Goal: Information Seeking & Learning: Learn about a topic

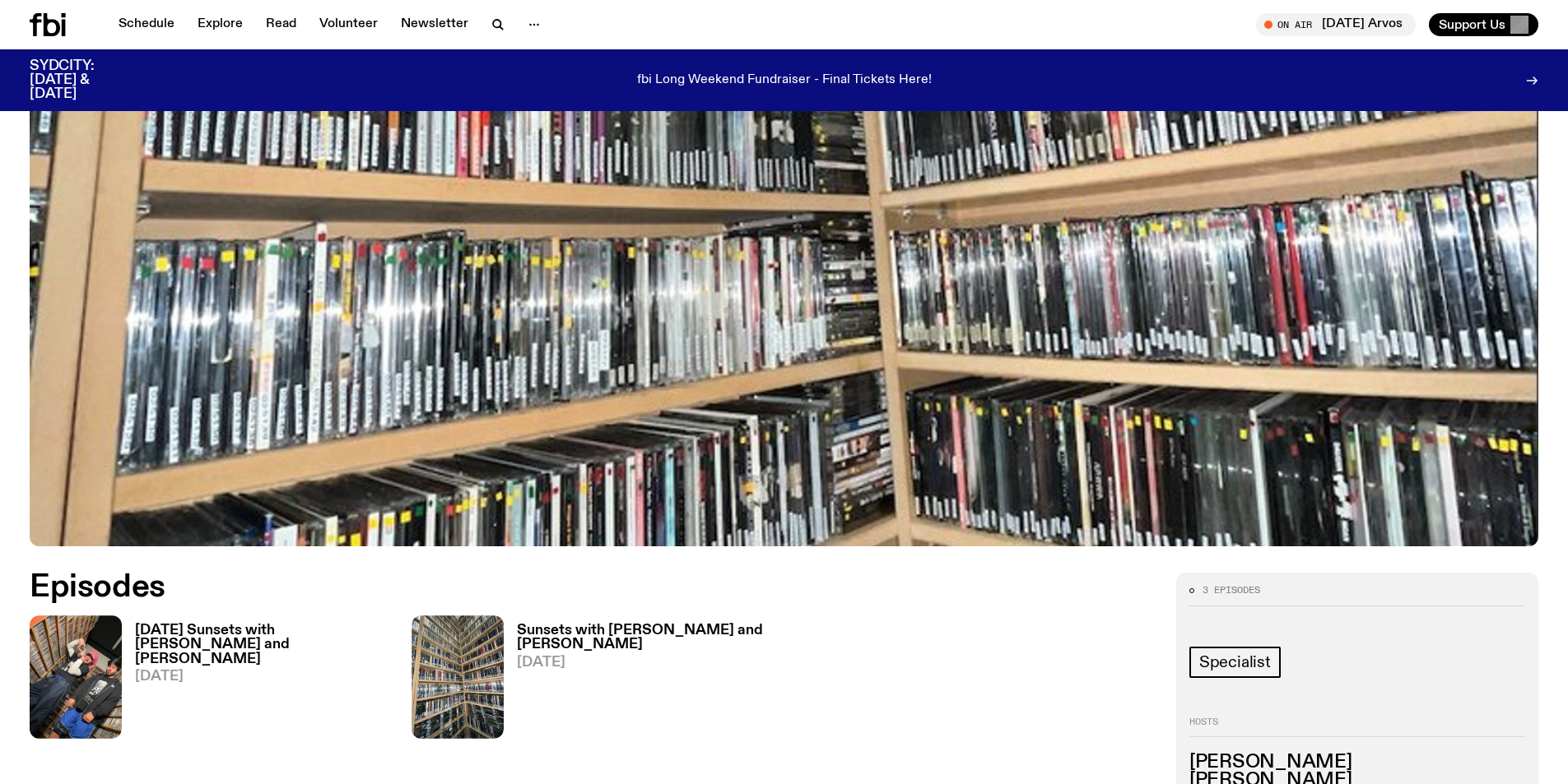
scroll to position [648, 0]
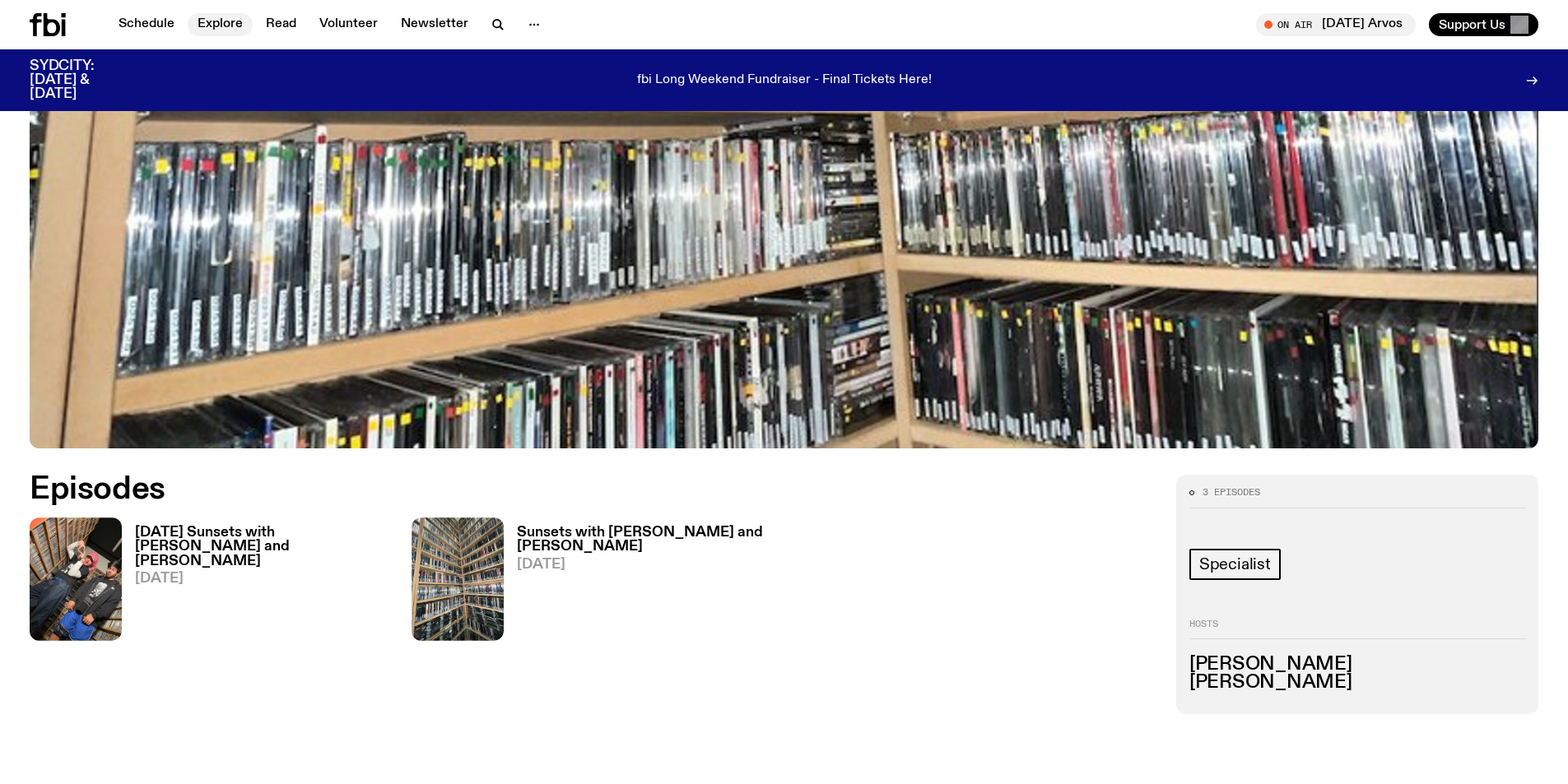
click at [199, 31] on link "Explore" at bounding box center [220, 24] width 65 height 24
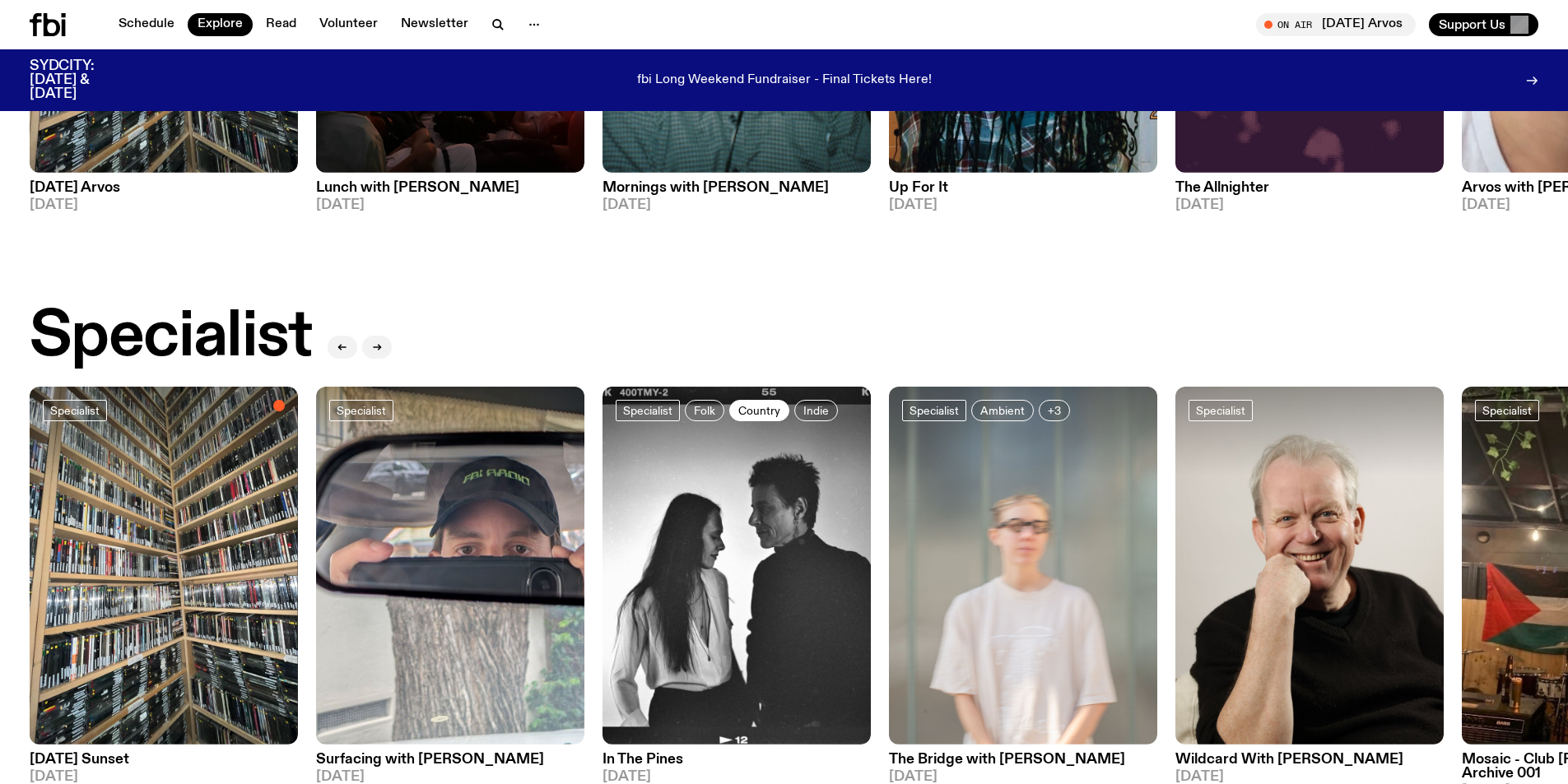
scroll to position [1144, 0]
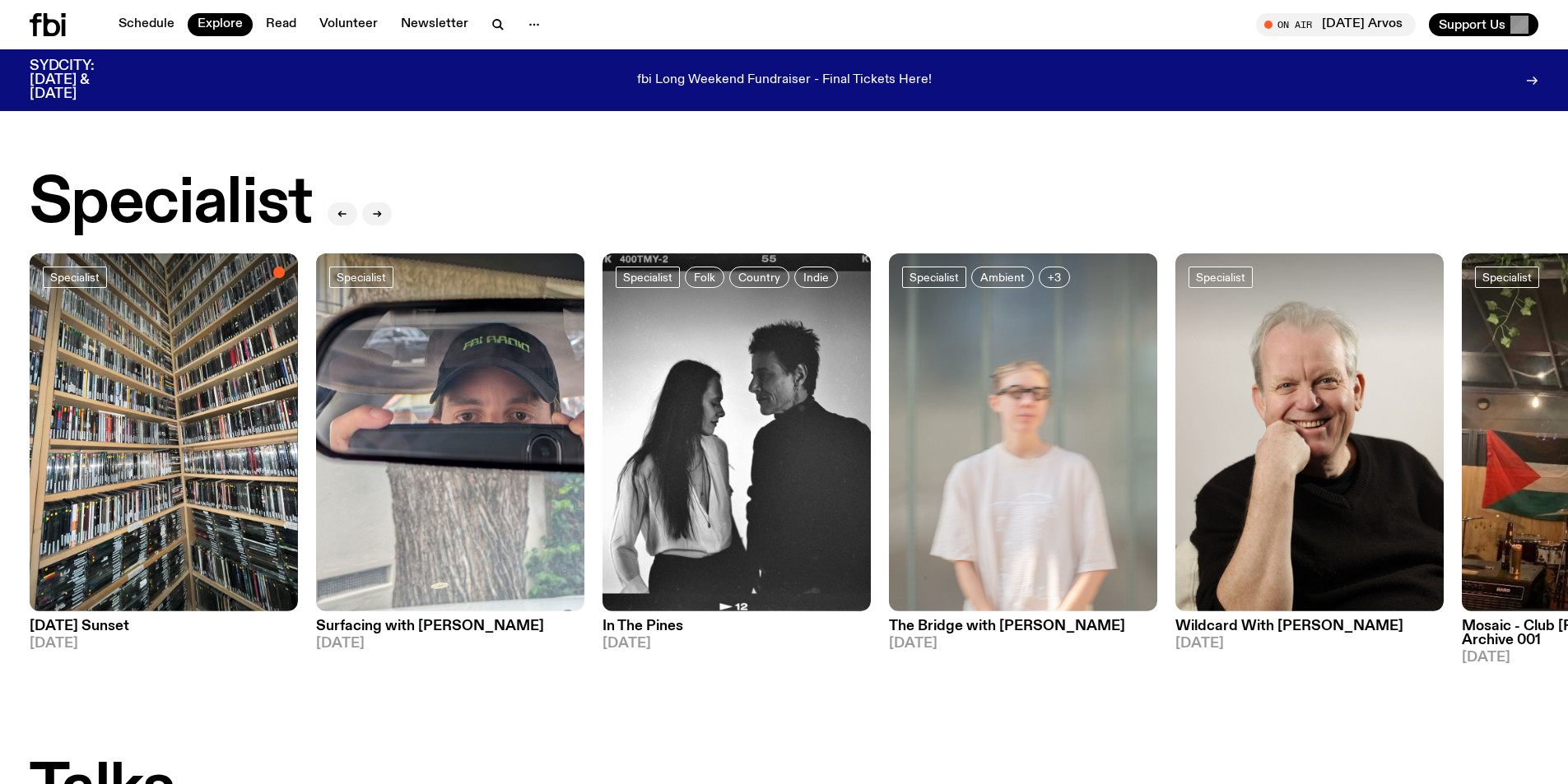
click at [155, 485] on img at bounding box center [164, 432] width 269 height 358
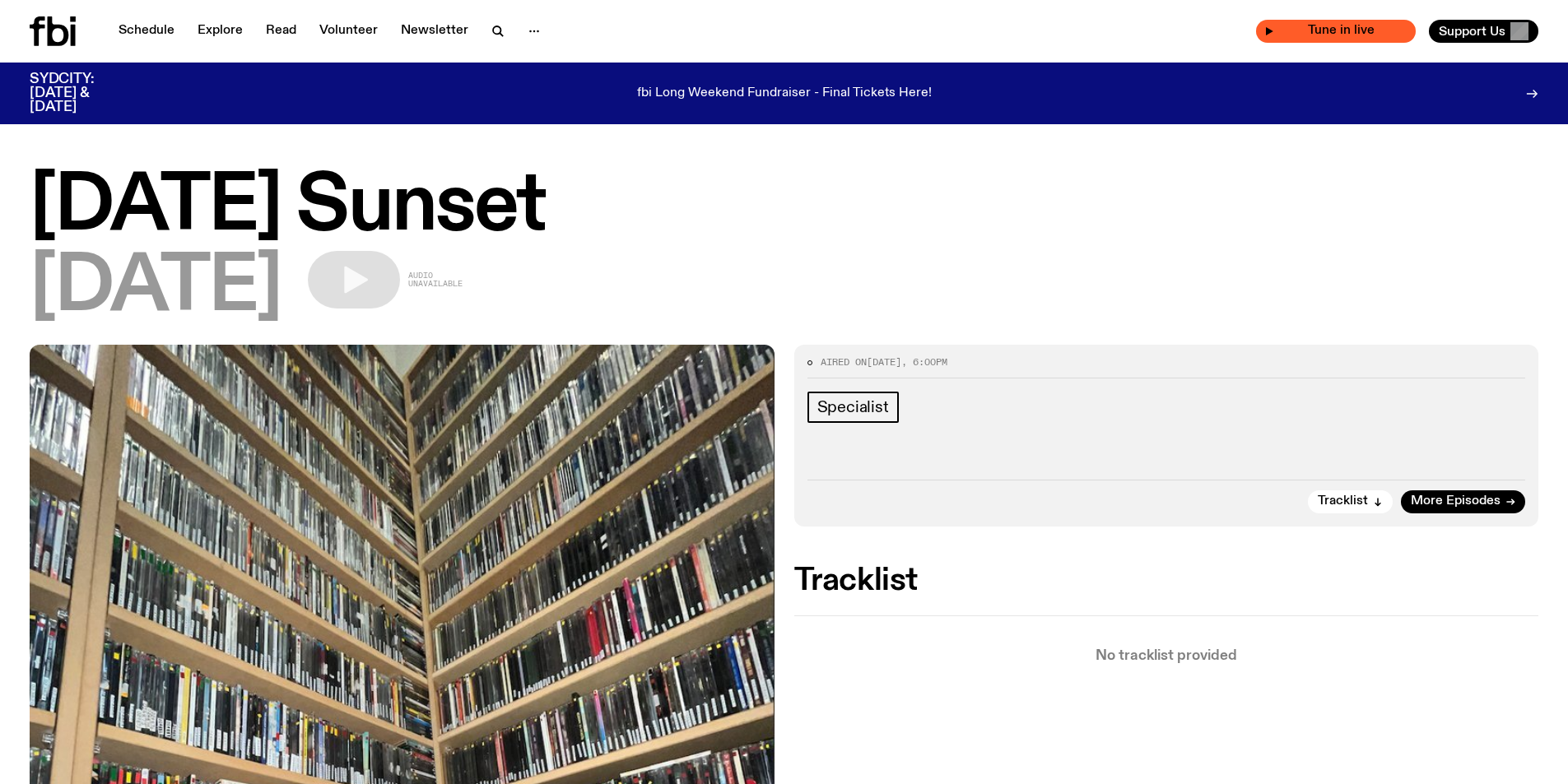
click at [1328, 26] on span "Tune in live" at bounding box center [1341, 30] width 133 height 13
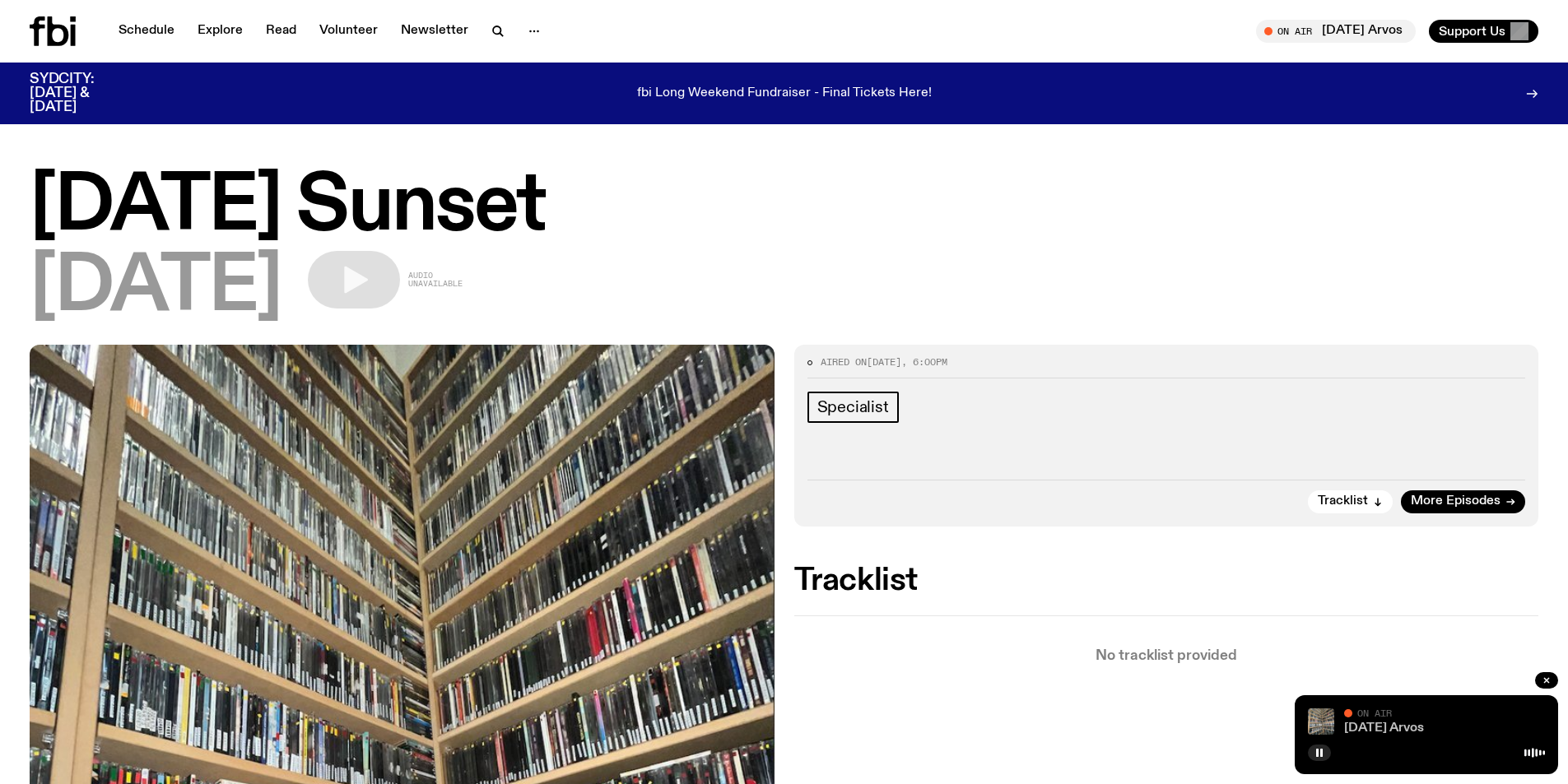
click at [1379, 723] on link "[DATE] Arvos" at bounding box center [1383, 727] width 79 height 13
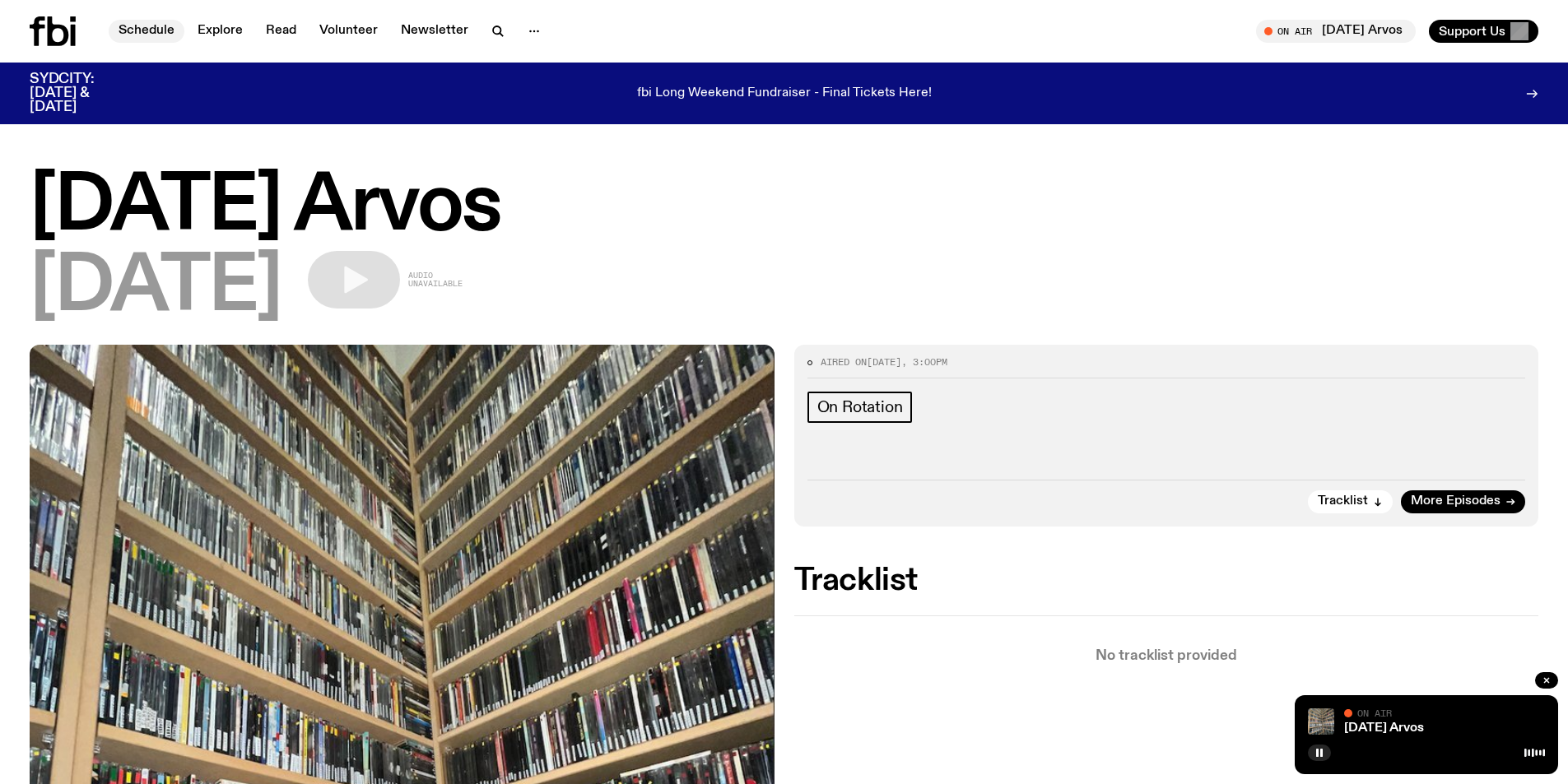
click at [166, 33] on link "Schedule" at bounding box center [146, 31] width 75 height 24
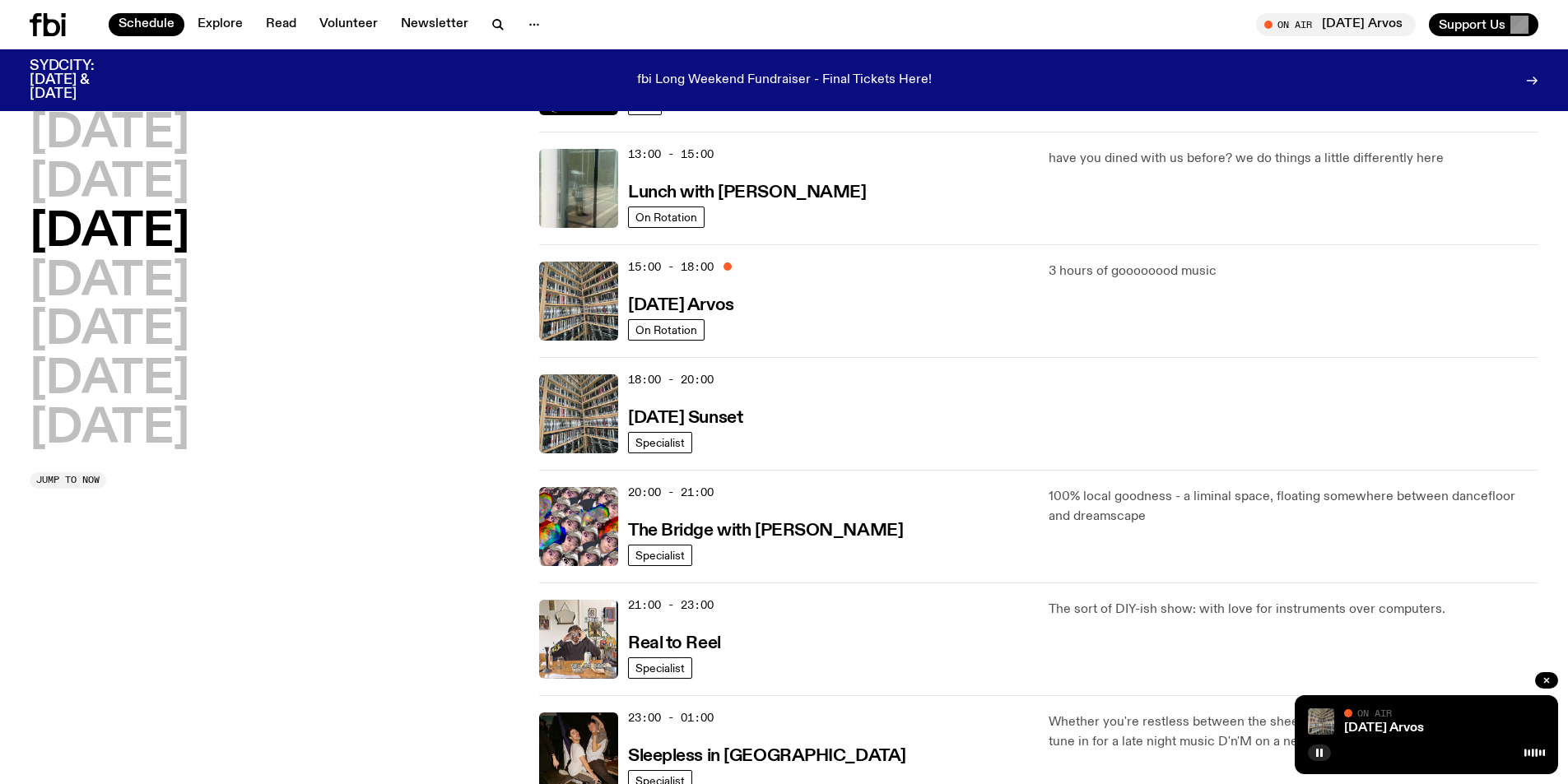
scroll to position [491, 0]
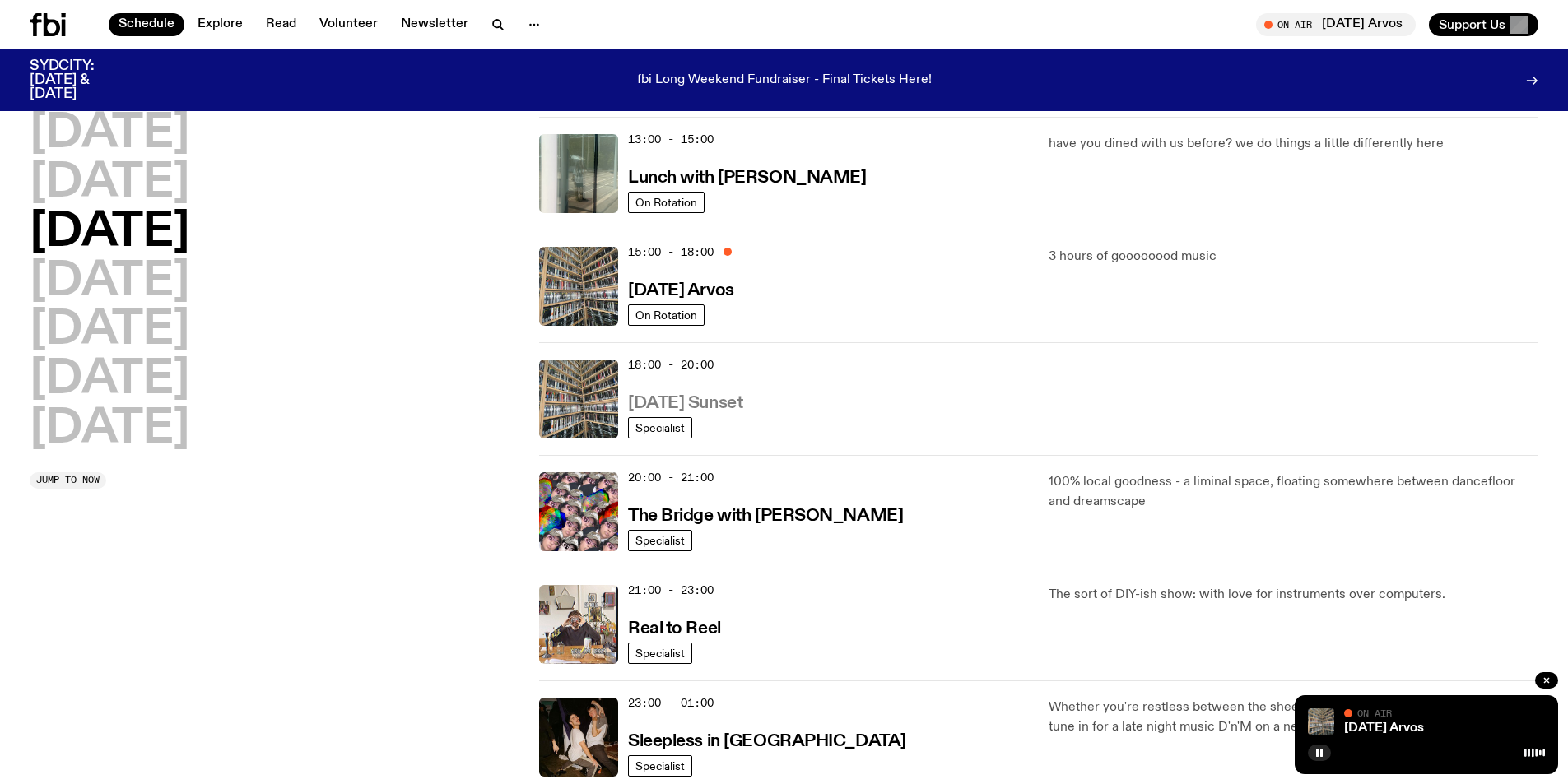
click at [736, 398] on h3 "[DATE] Sunset" at bounding box center [685, 404] width 115 height 18
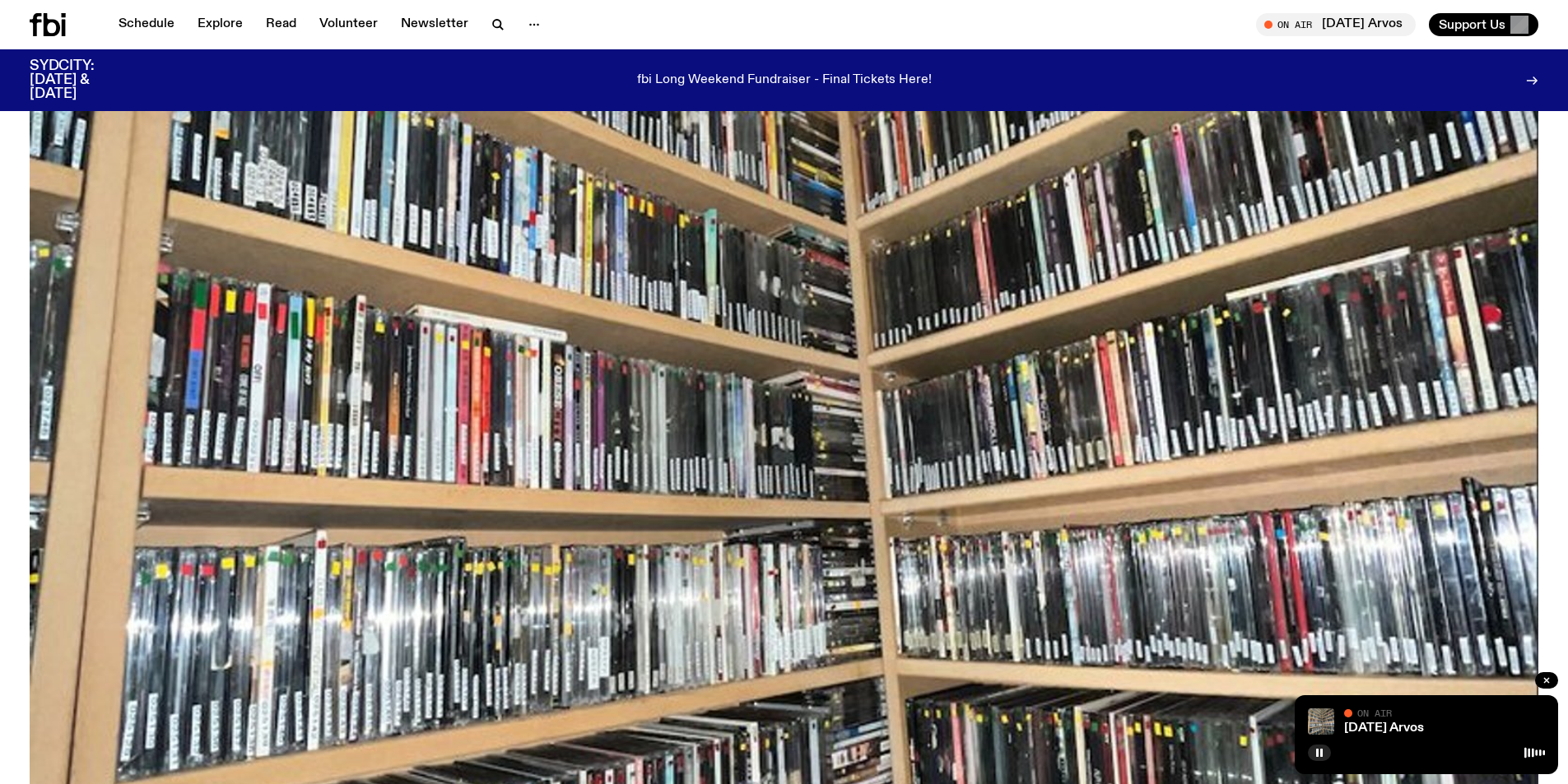
scroll to position [236, 0]
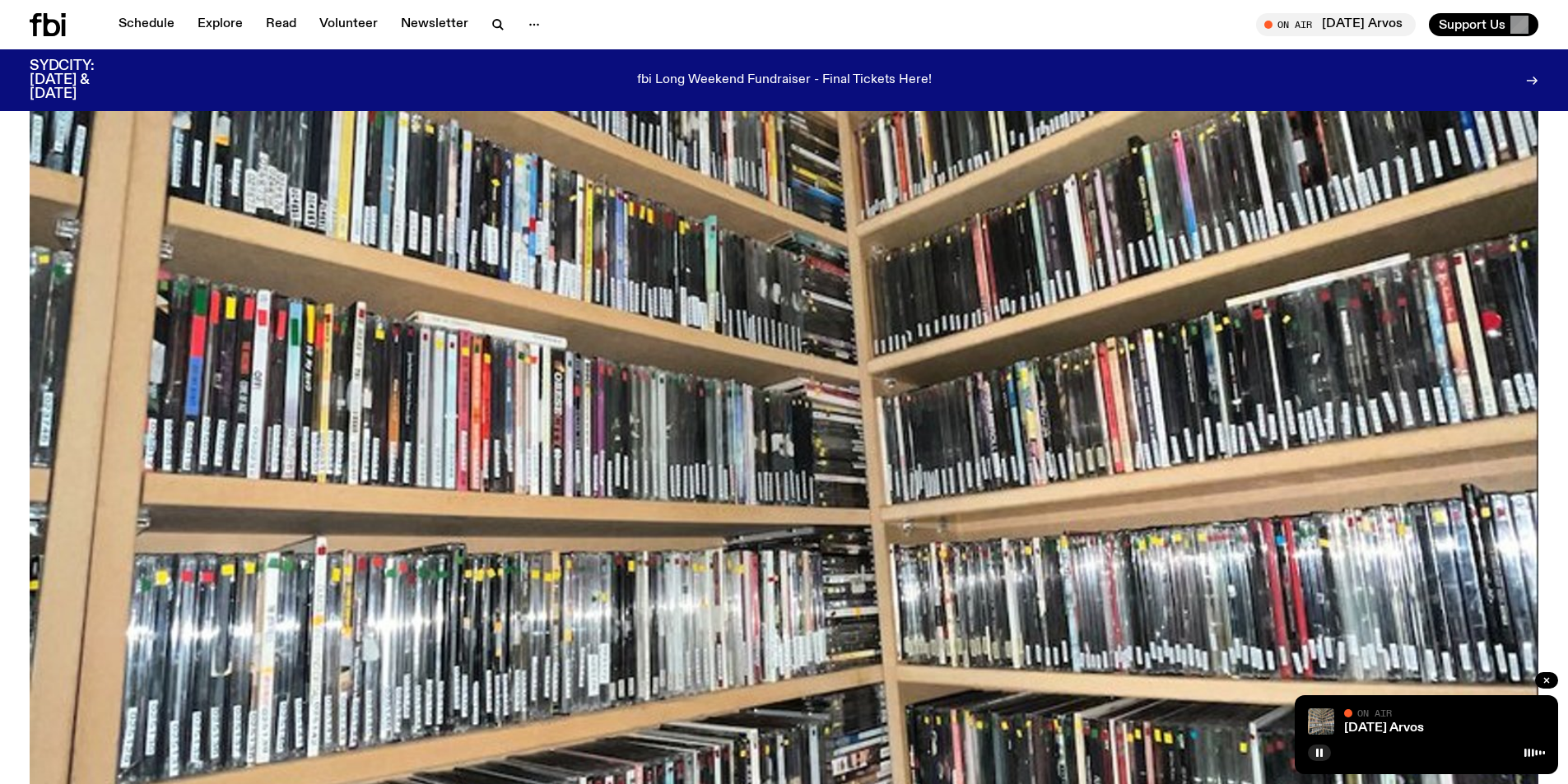
drag, startPoint x: 1353, startPoint y: 710, endPoint x: 221, endPoint y: 524, distance: 1147.2
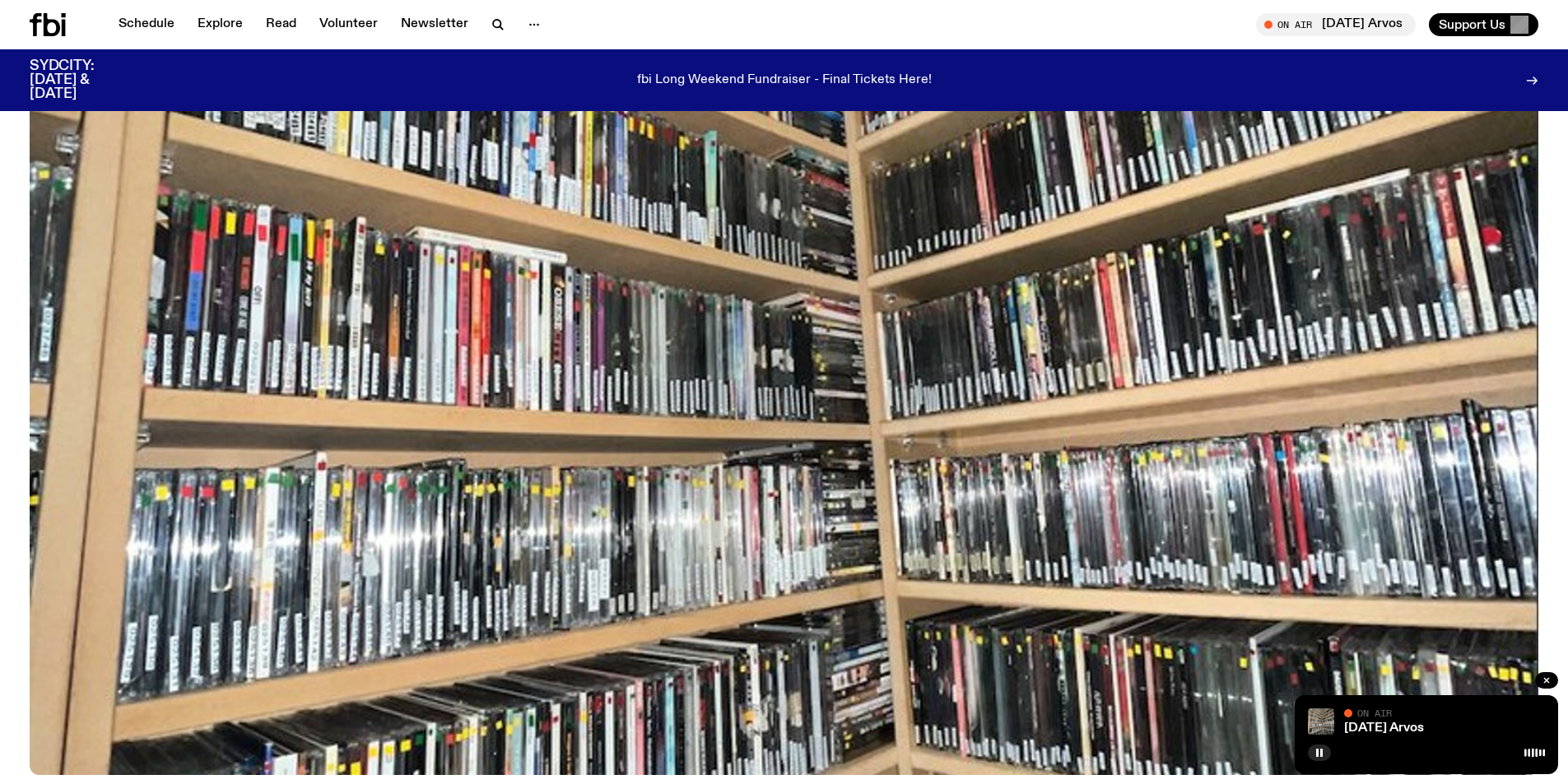
scroll to position [650, 0]
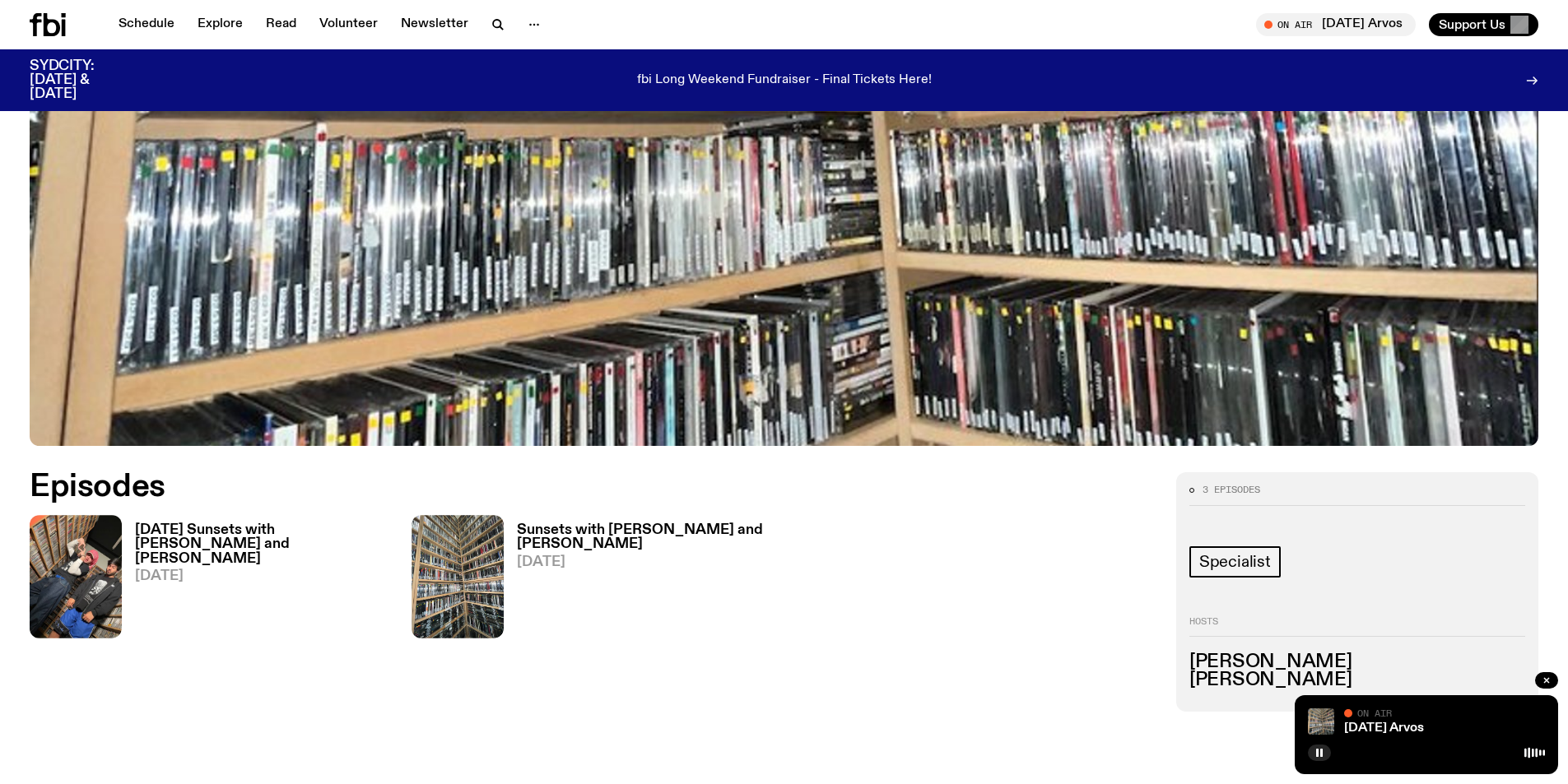
click at [1434, 758] on div at bounding box center [1426, 752] width 237 height 20
click at [1418, 736] on div "[DATE] Arvos On Air On Air" at bounding box center [1426, 735] width 264 height 79
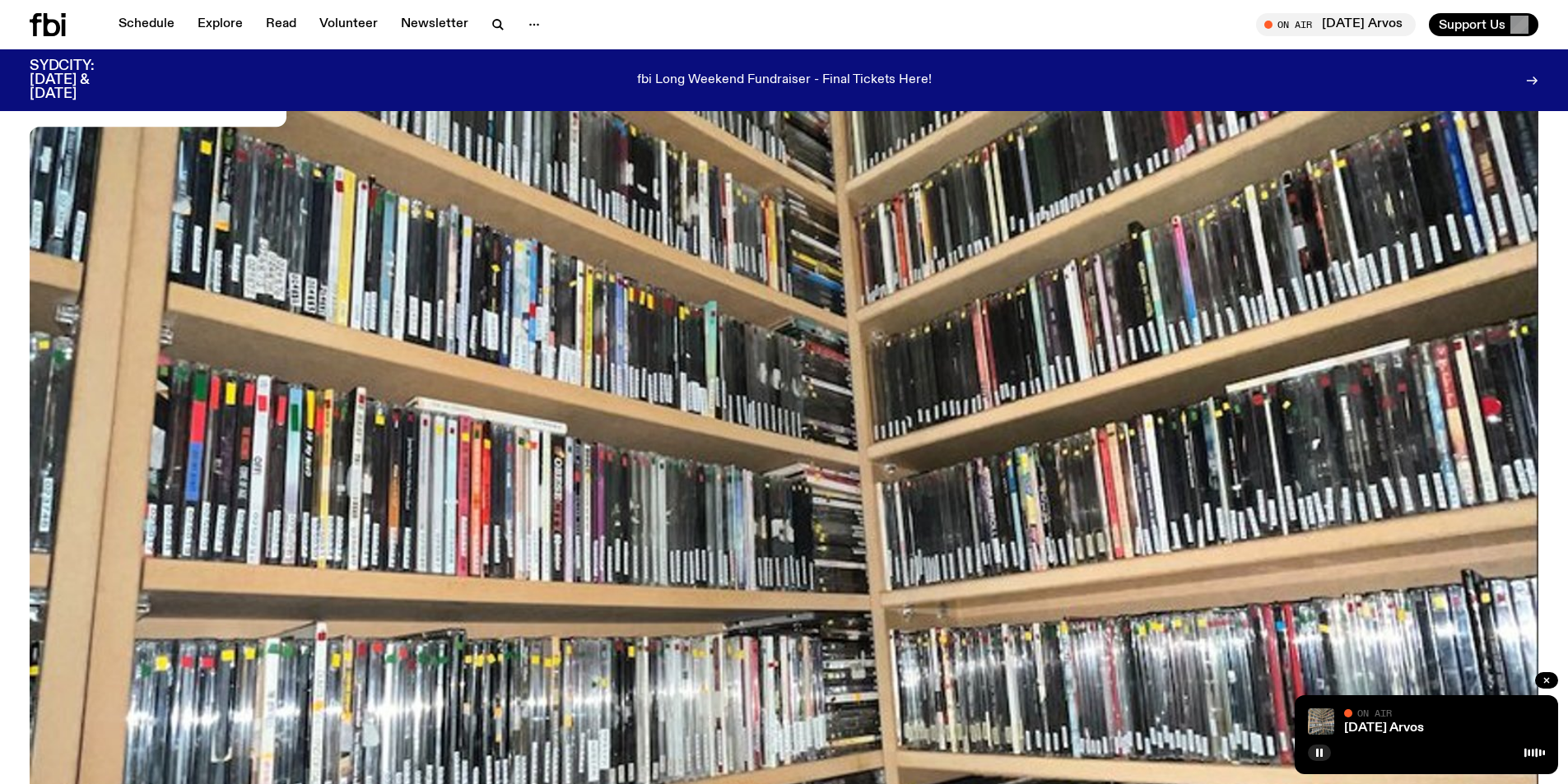
scroll to position [0, 0]
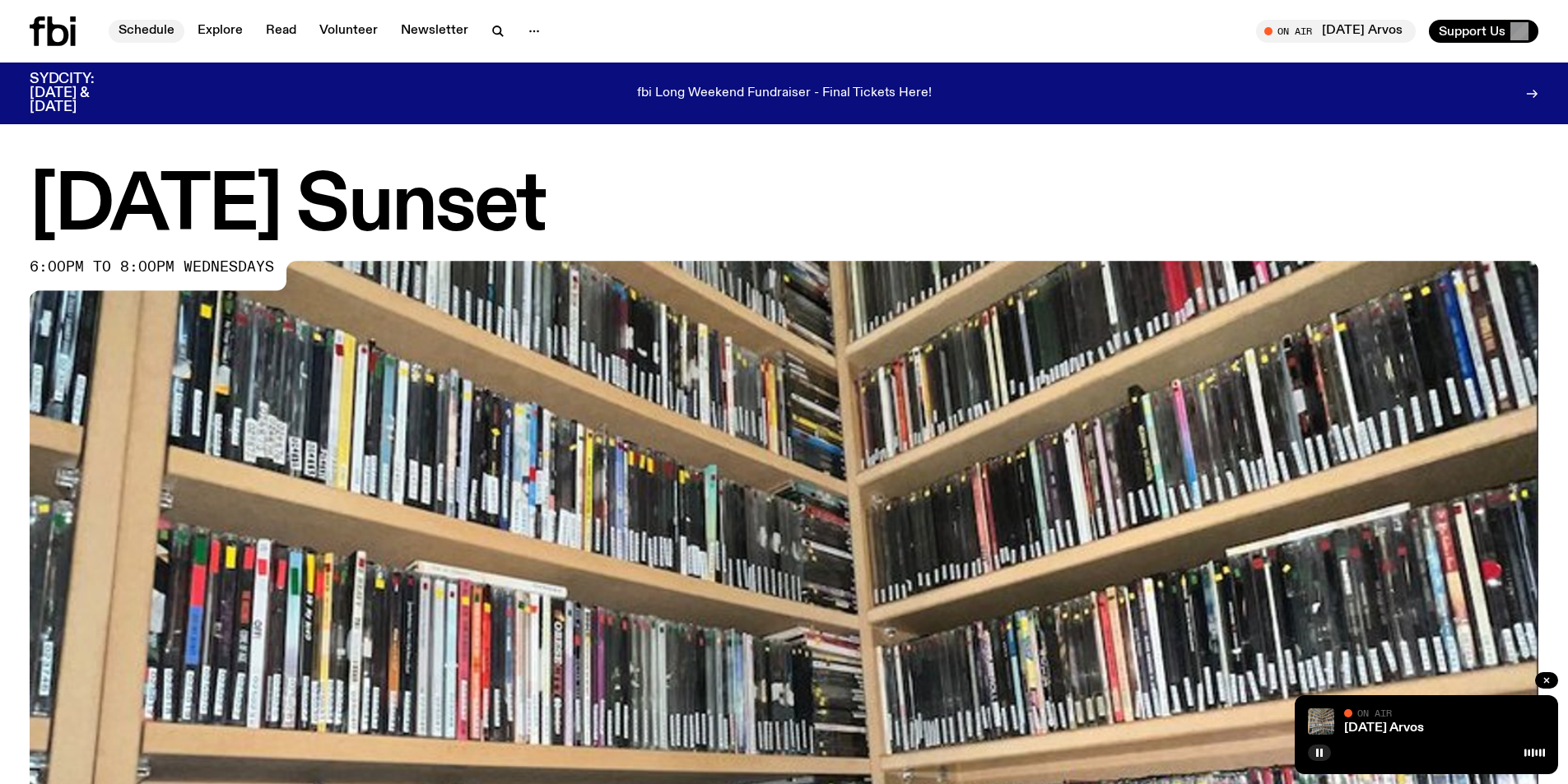
click at [136, 25] on link "Schedule" at bounding box center [146, 31] width 75 height 24
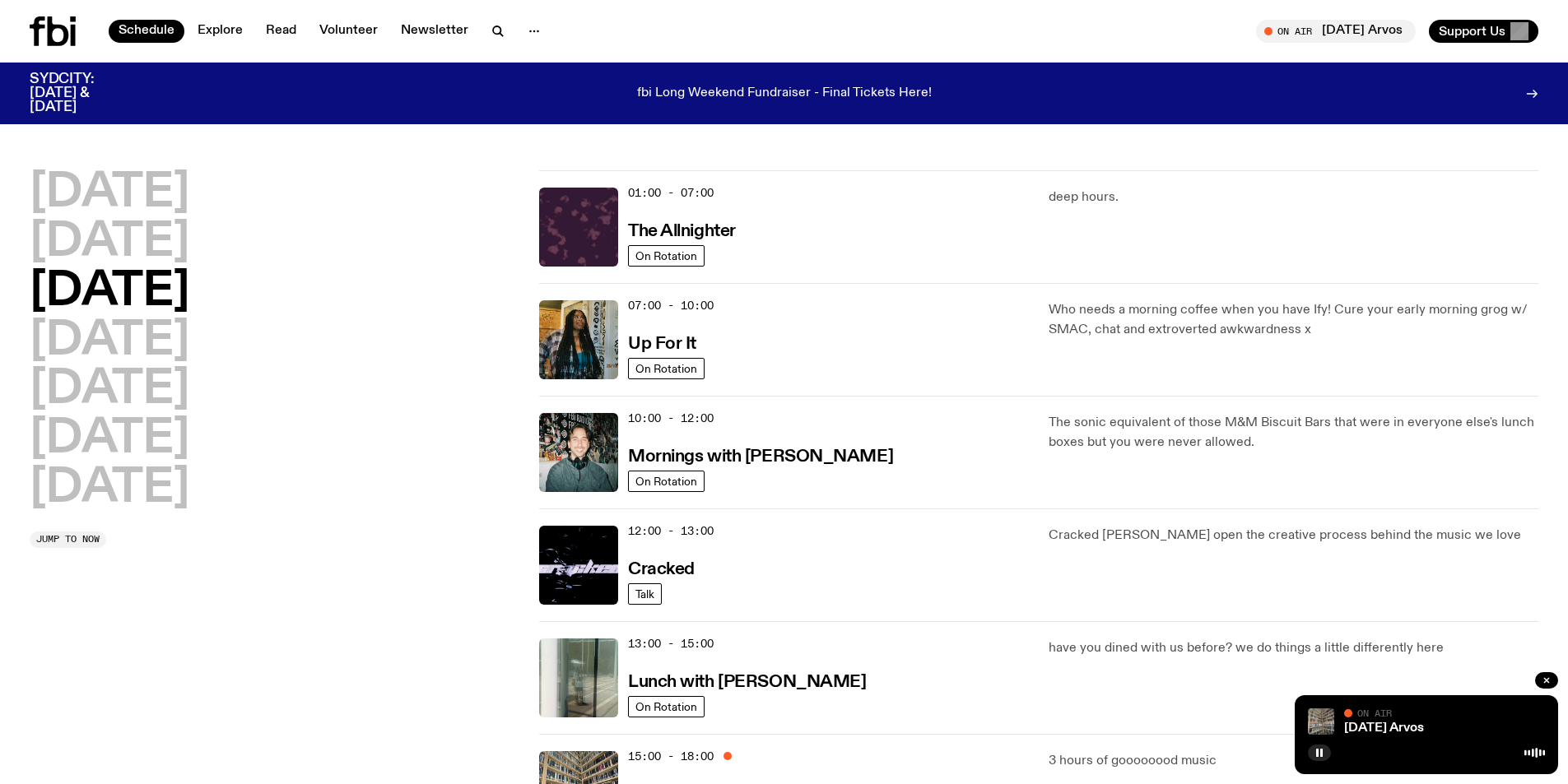
click at [61, 26] on icon at bounding box center [59, 31] width 22 height 29
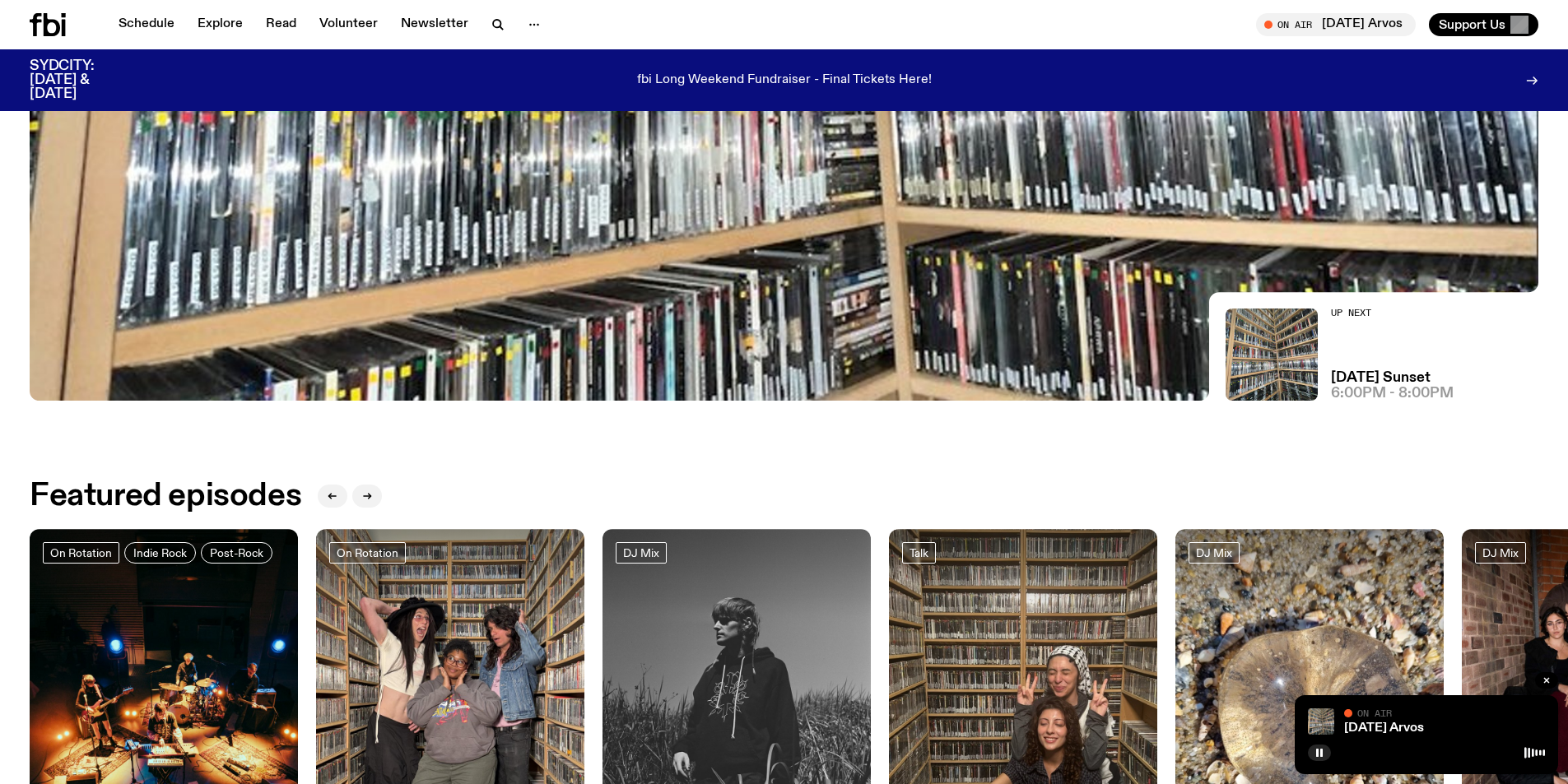
scroll to position [571, 0]
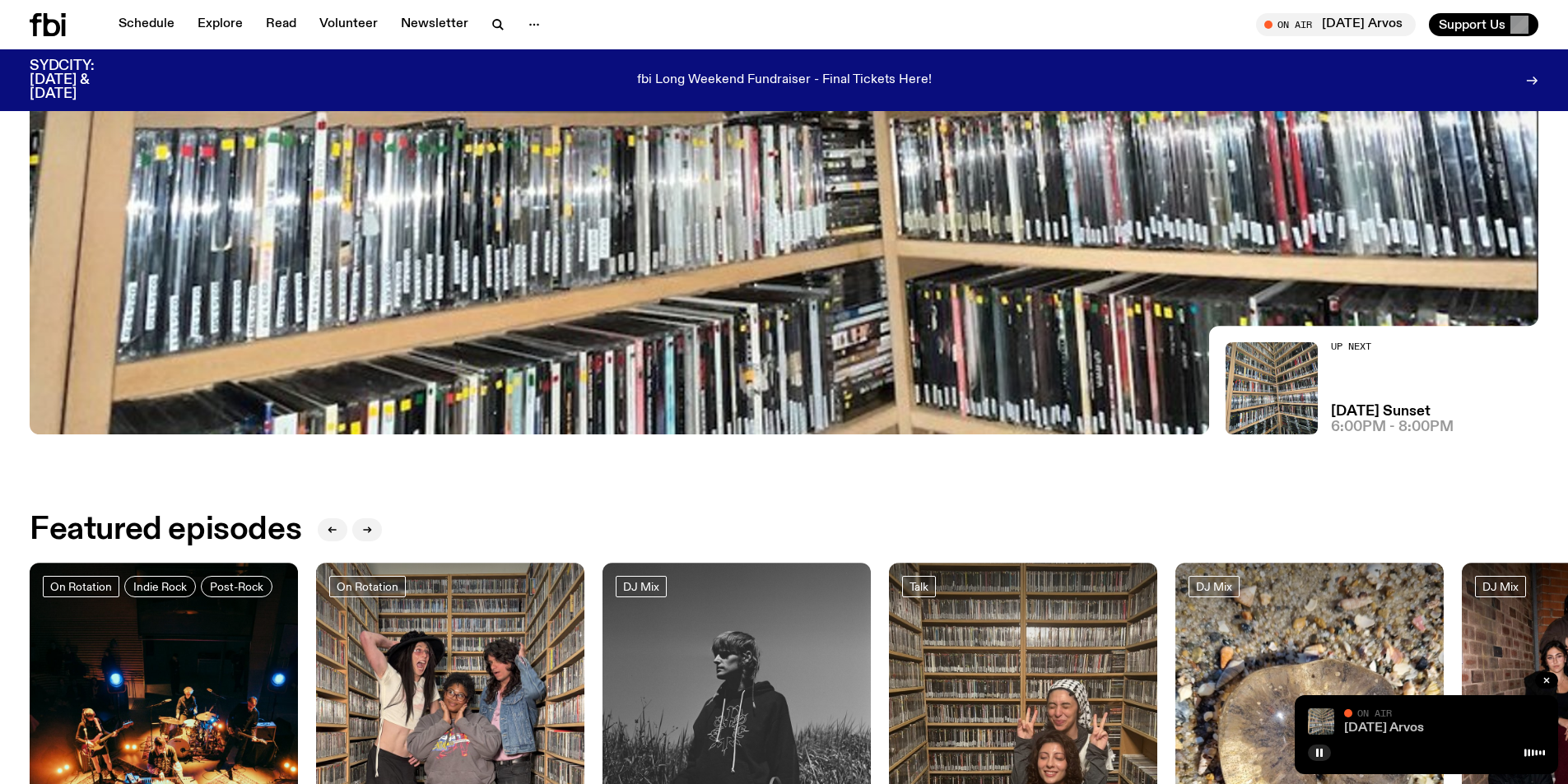
click at [1424, 723] on link "[DATE] Arvos" at bounding box center [1383, 727] width 79 height 13
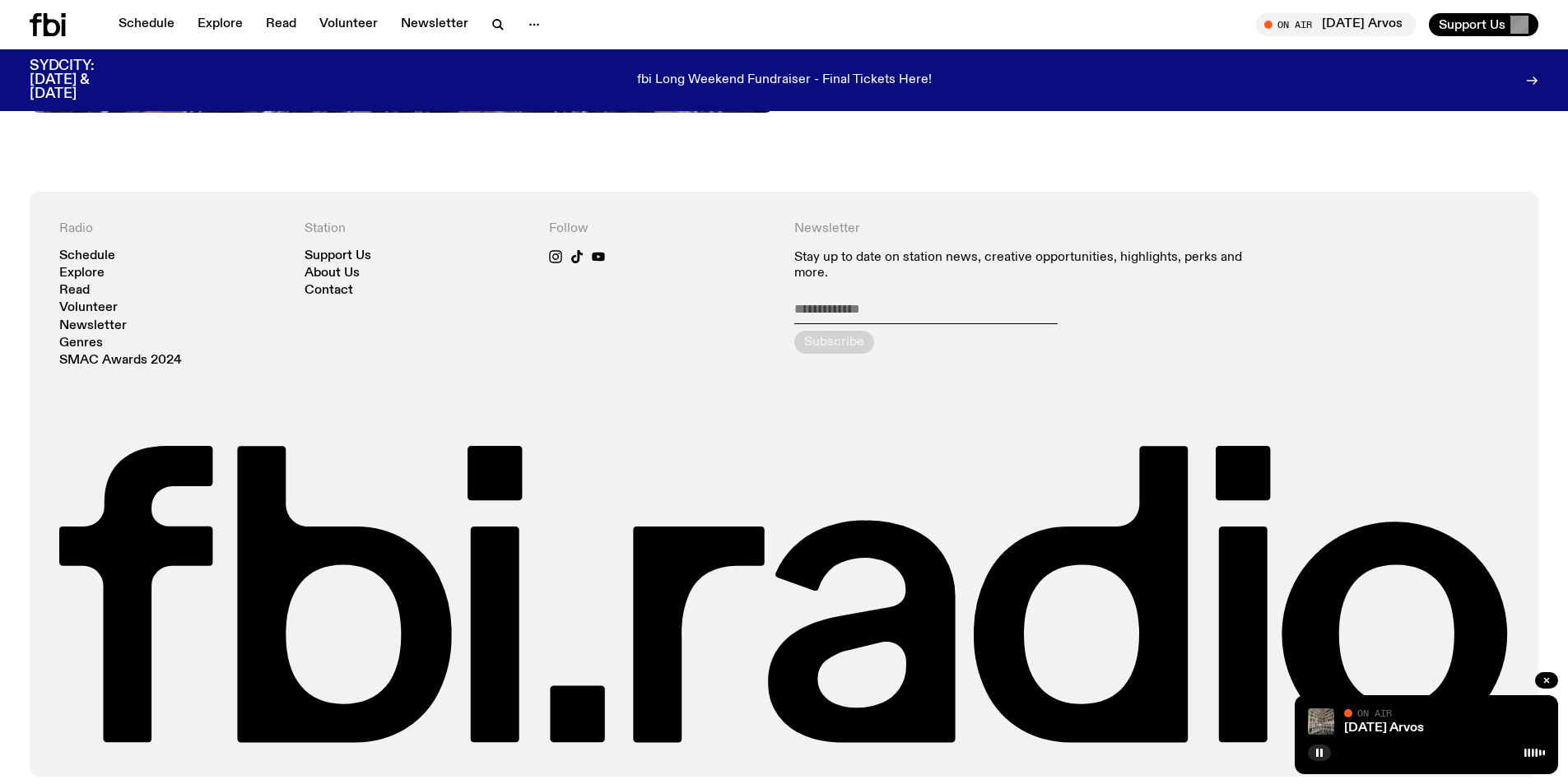
scroll to position [1283, 0]
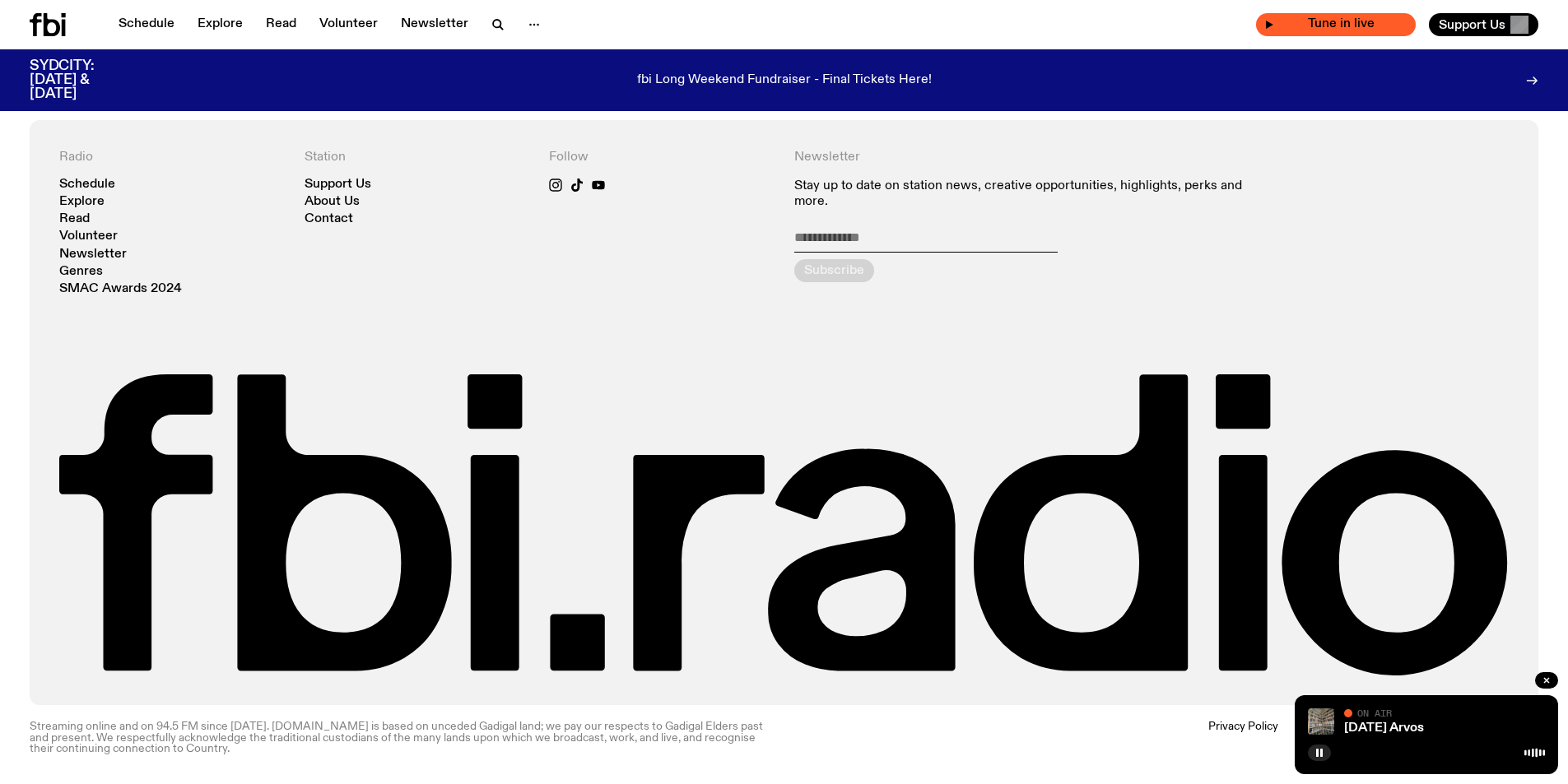
click at [1305, 31] on div "Tune in live" at bounding box center [1335, 24] width 160 height 24
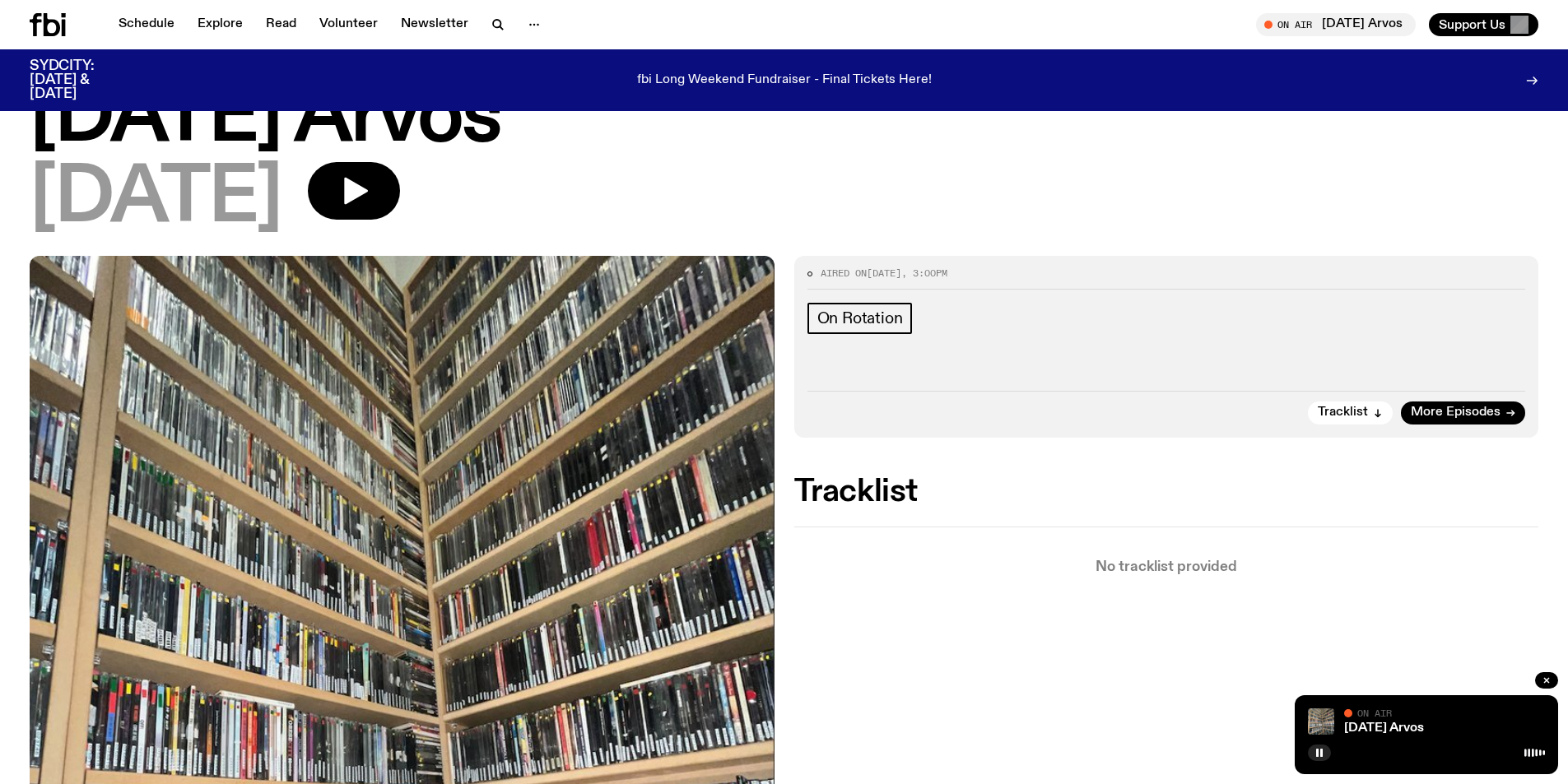
scroll to position [0, 0]
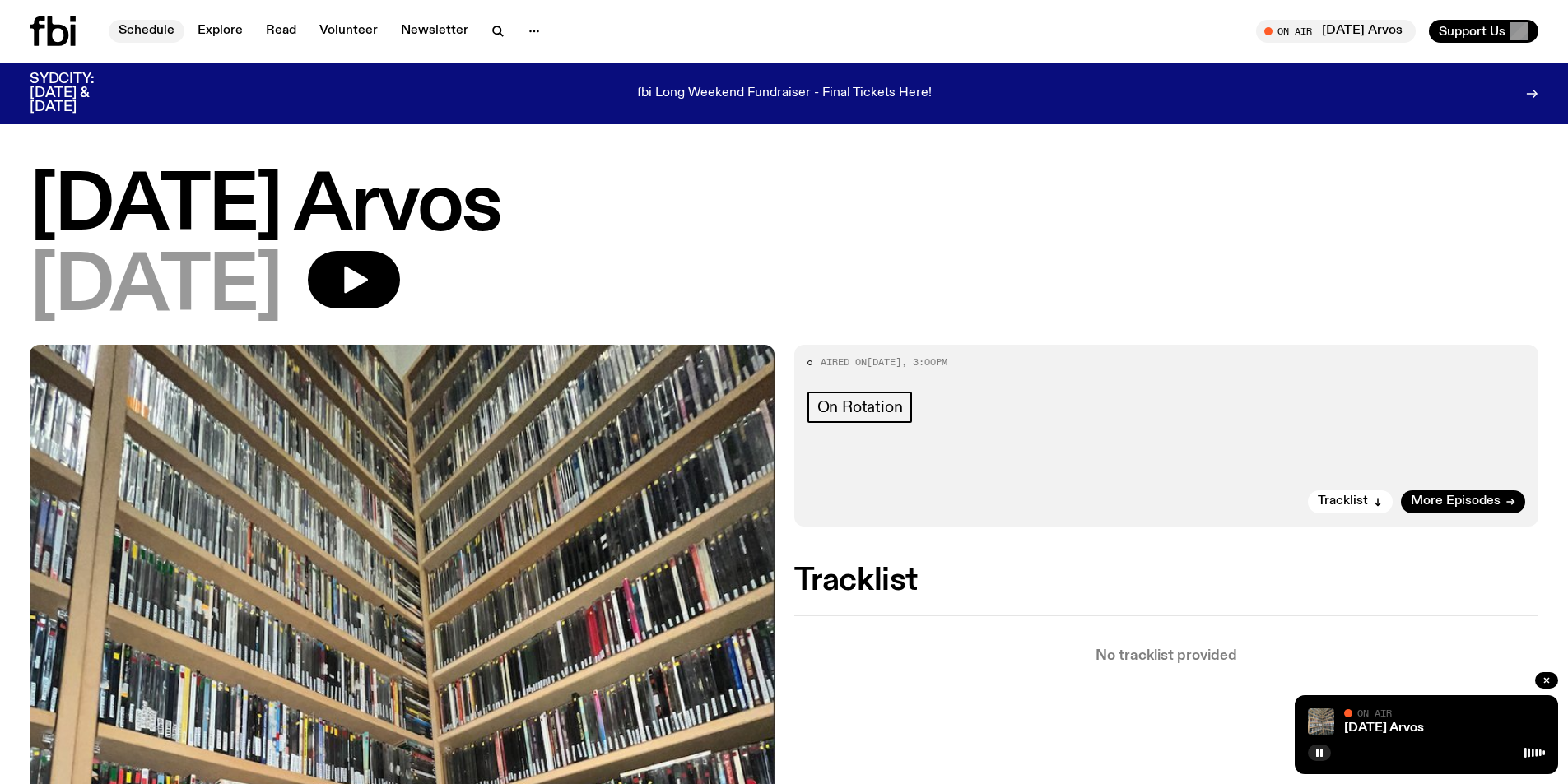
click at [156, 31] on link "Schedule" at bounding box center [146, 31] width 75 height 24
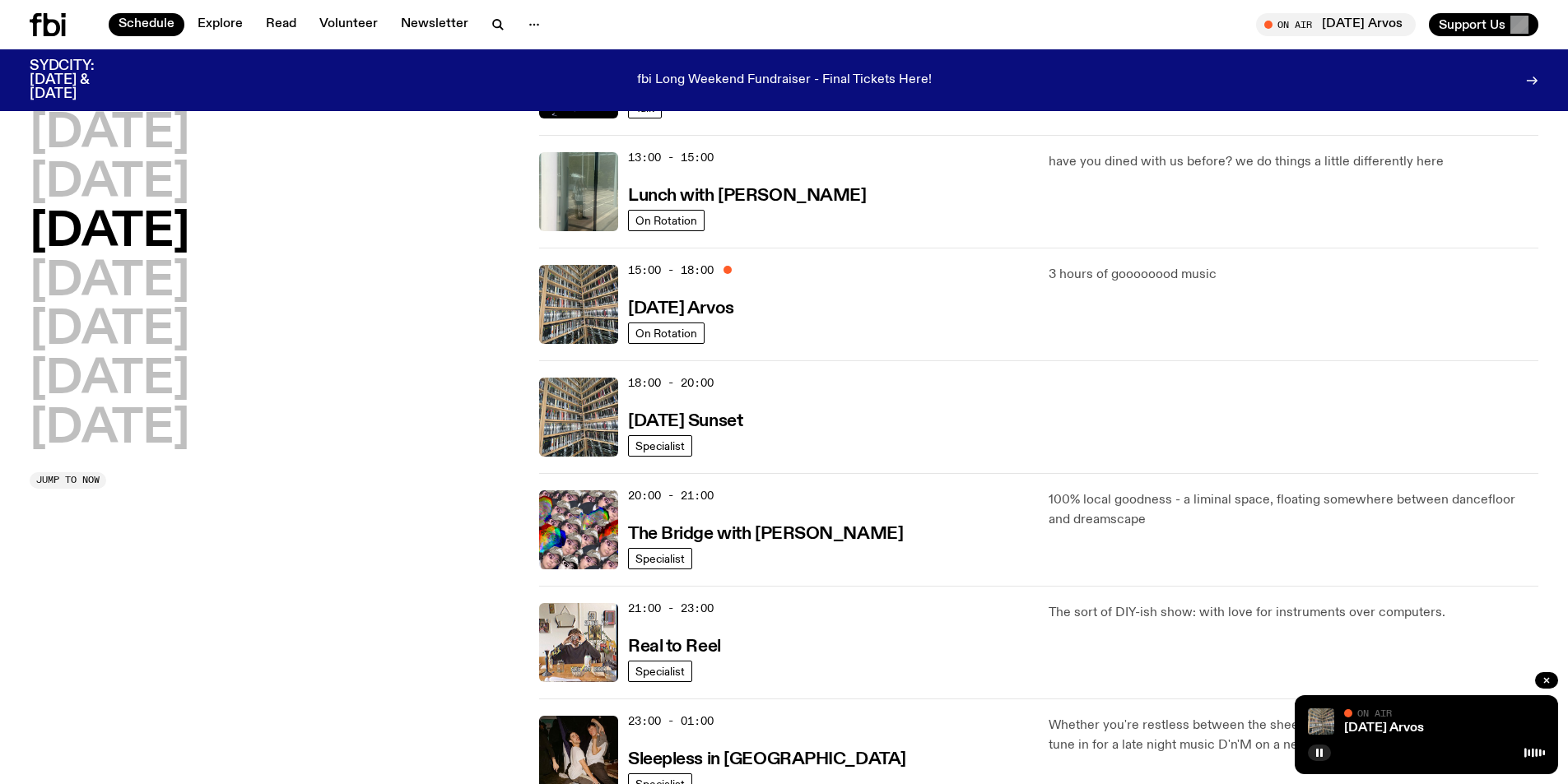
scroll to position [649, 0]
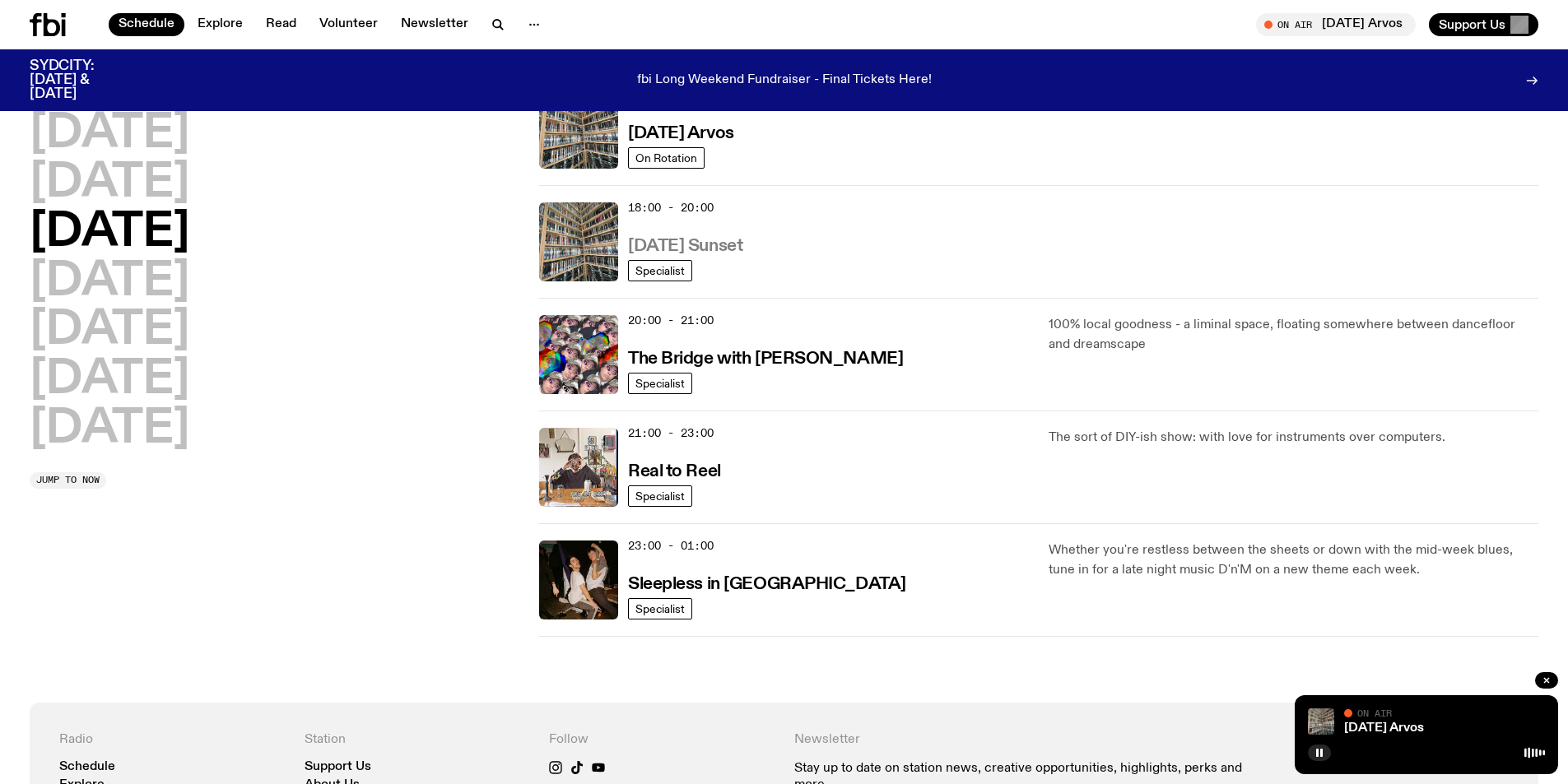
click at [742, 253] on h3 "[DATE] Sunset" at bounding box center [685, 247] width 115 height 18
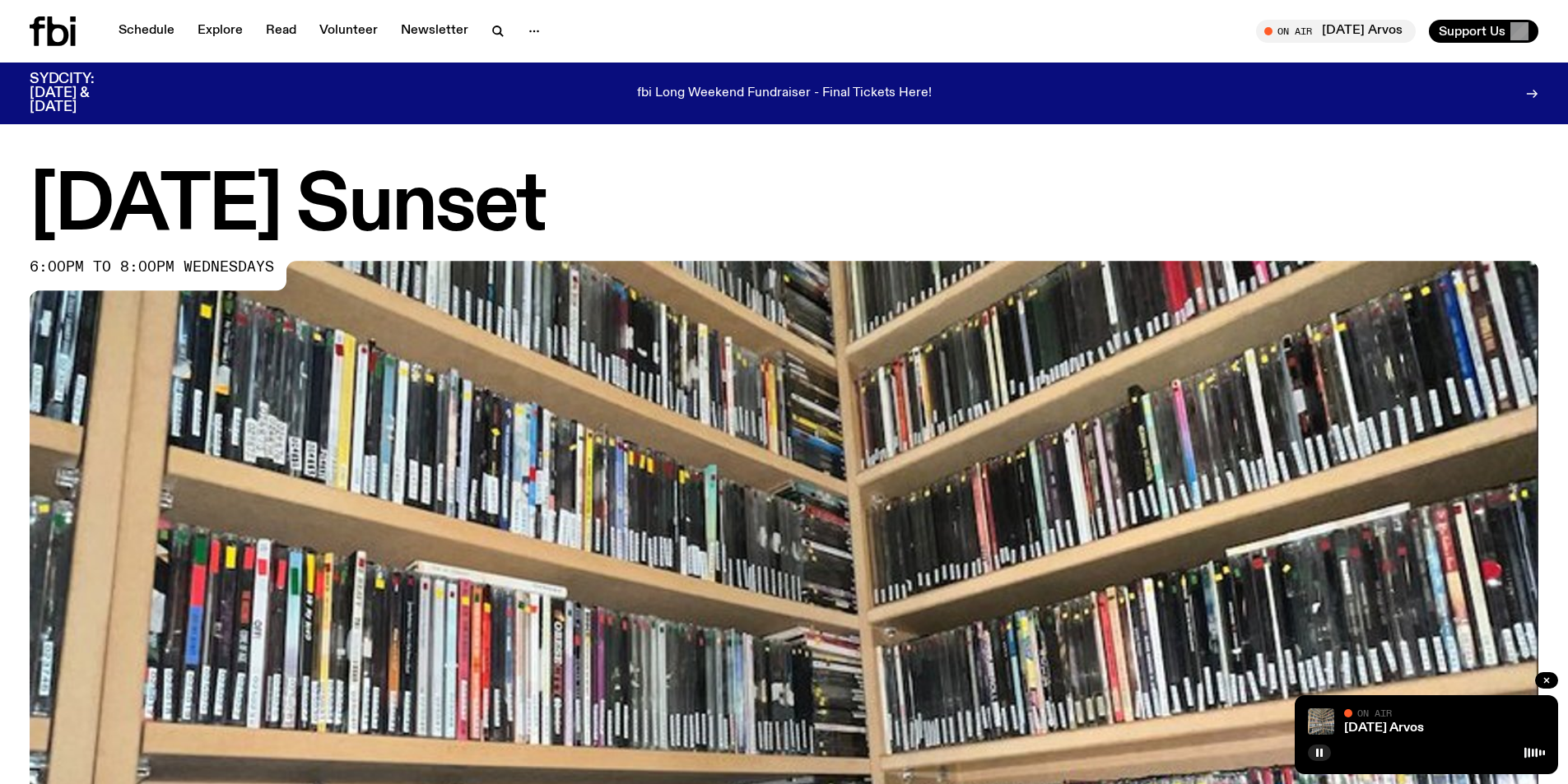
click at [524, 229] on h1 "[DATE] Sunset" at bounding box center [783, 208] width 1508 height 74
click at [198, 271] on span "6:00pm to 8:00pm wednesdays" at bounding box center [151, 267] width 244 height 13
click at [204, 171] on h1 "[DATE] Sunset" at bounding box center [783, 208] width 1508 height 74
click at [66, 26] on icon at bounding box center [52, 31] width 46 height 29
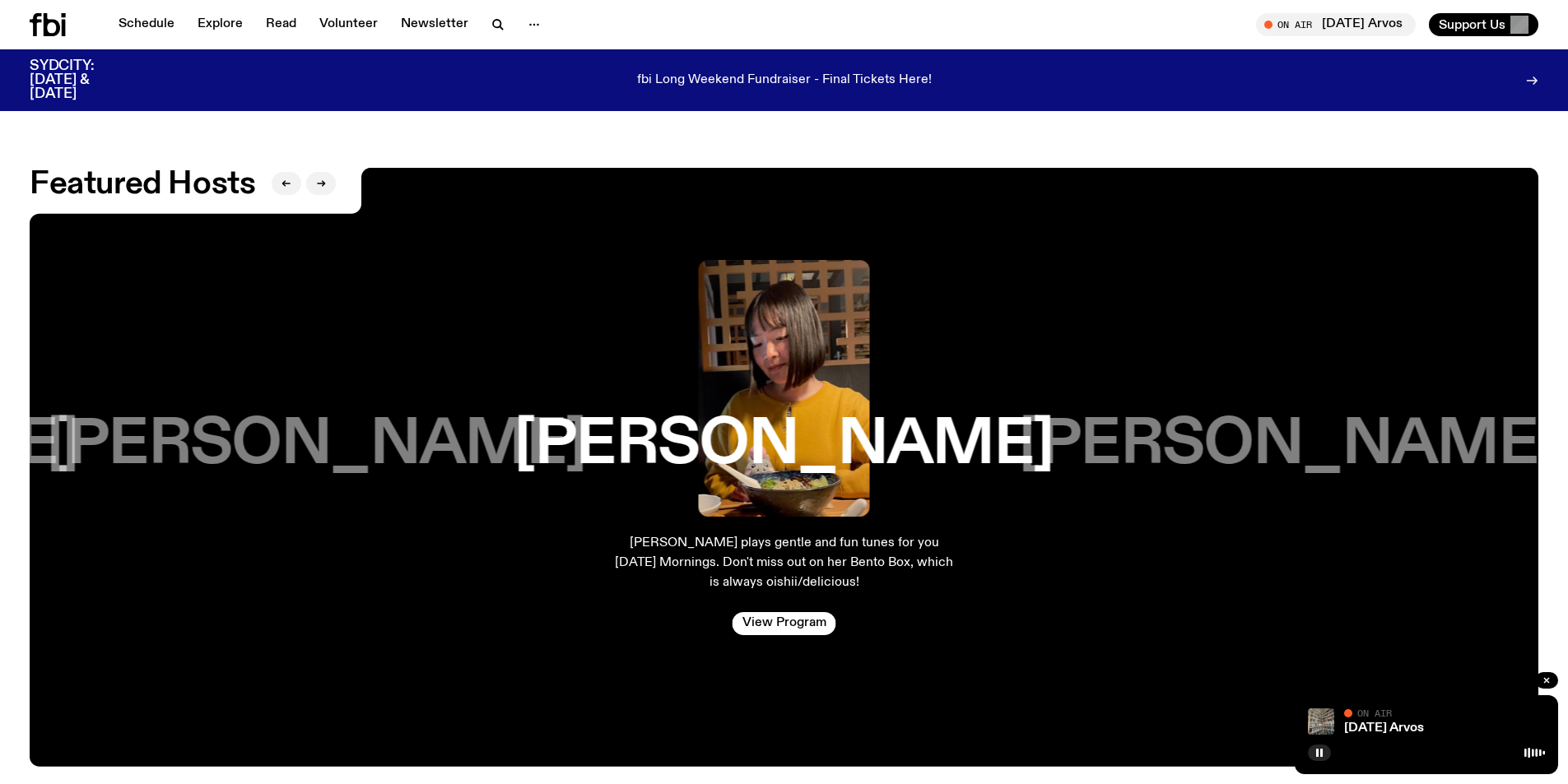
scroll to position [2786, 0]
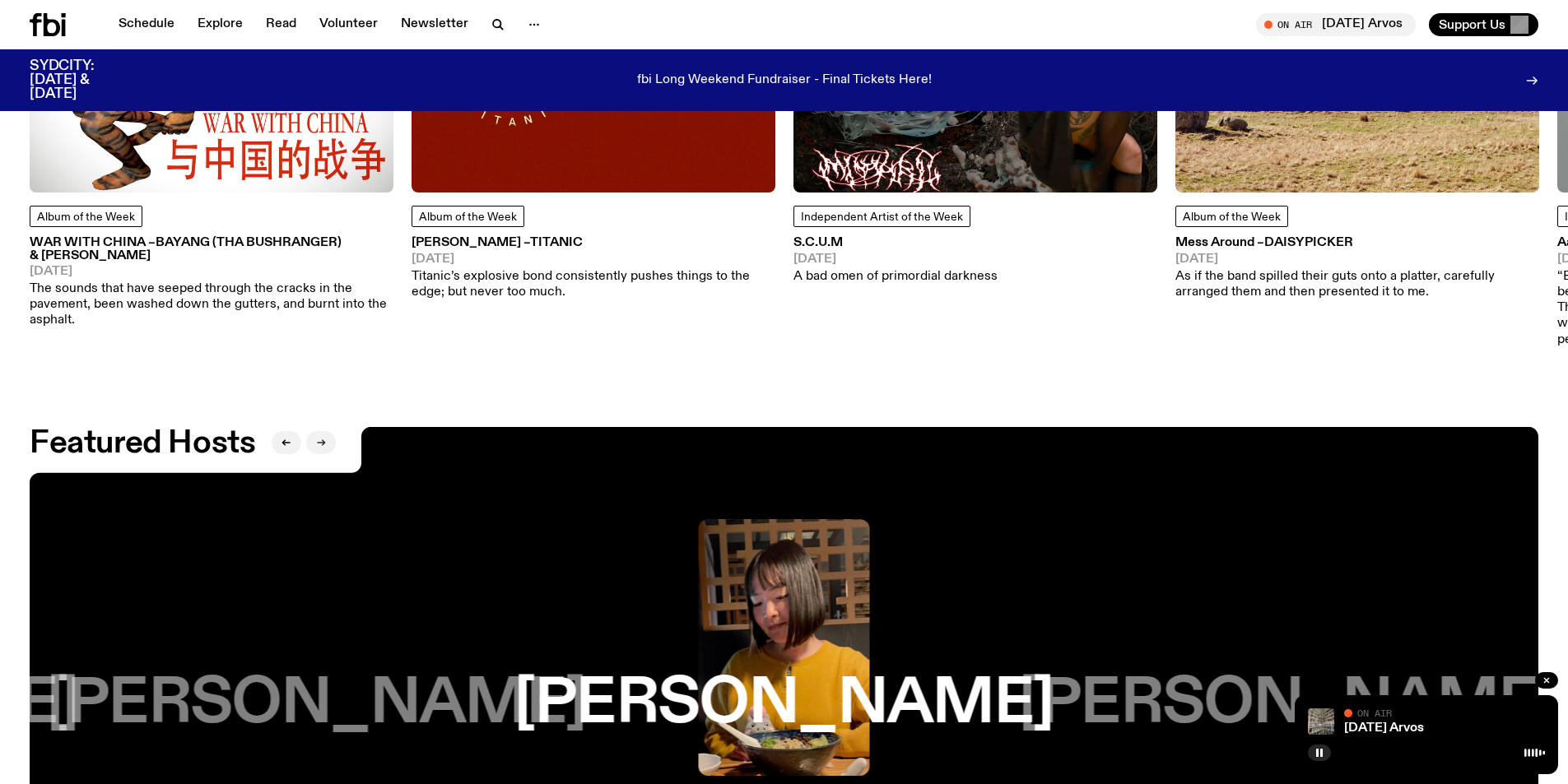
click at [312, 431] on button "button" at bounding box center [320, 443] width 29 height 24
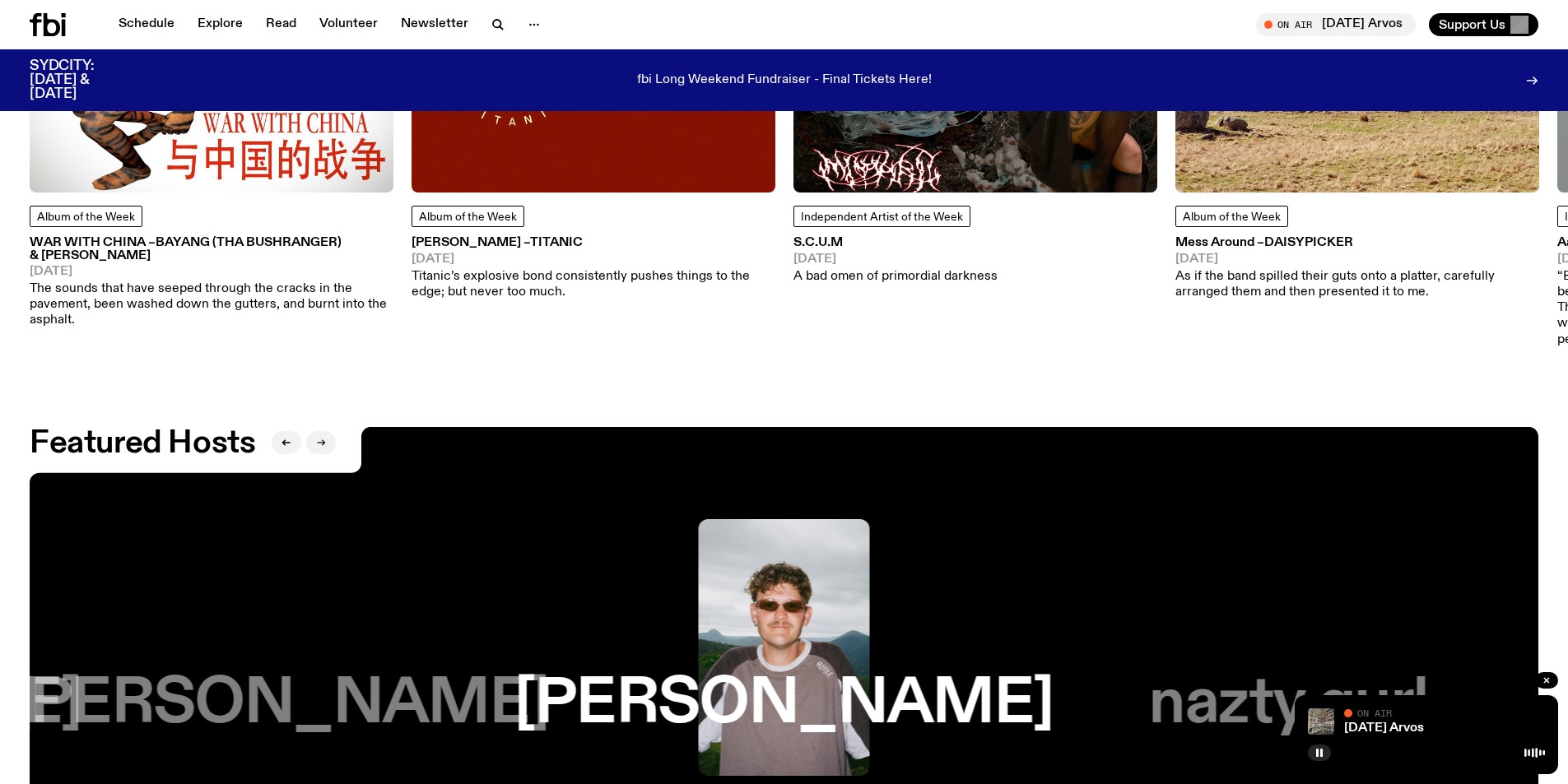
click at [312, 431] on button "button" at bounding box center [320, 443] width 29 height 24
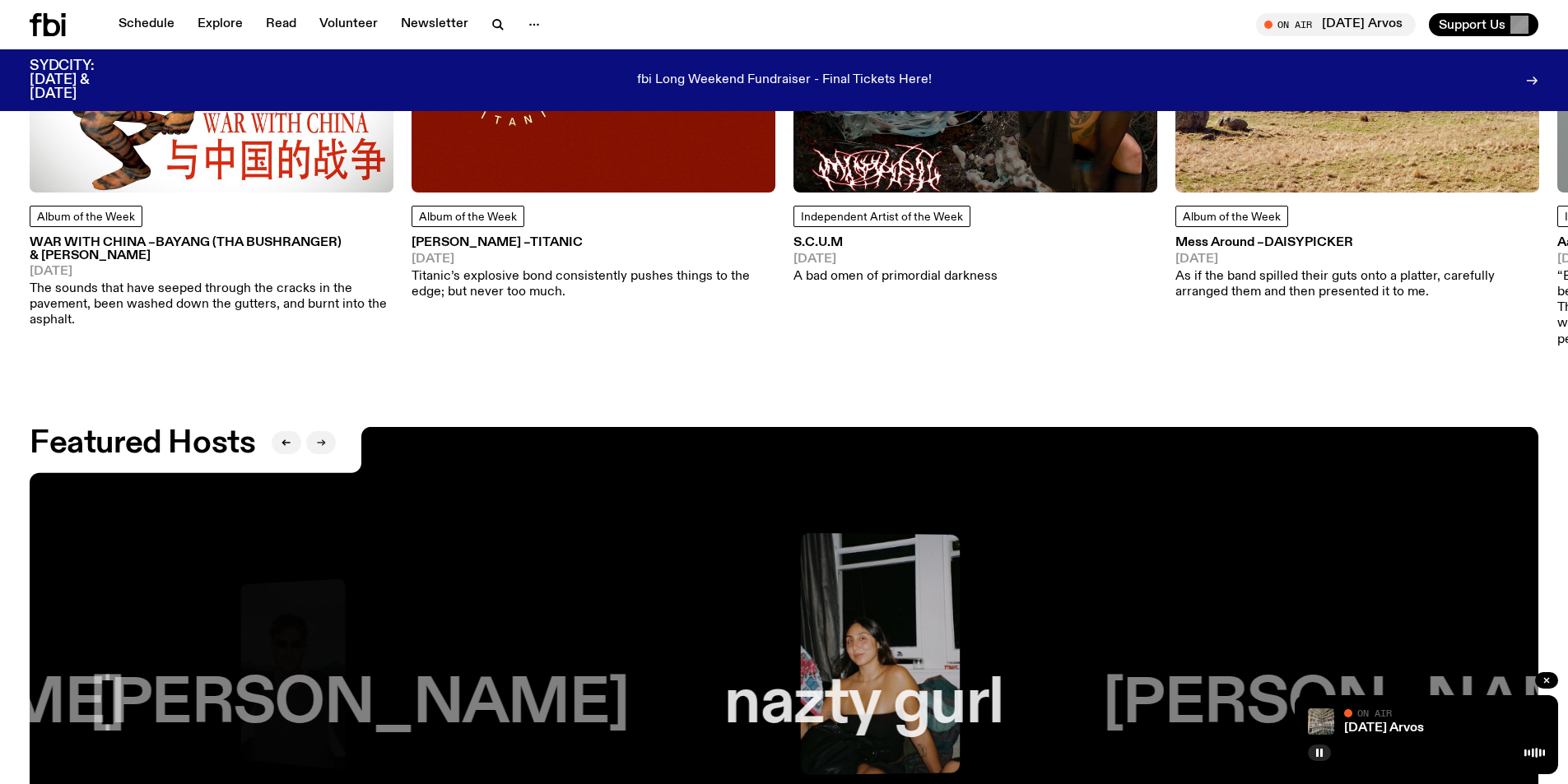
click at [312, 431] on button "button" at bounding box center [320, 443] width 29 height 24
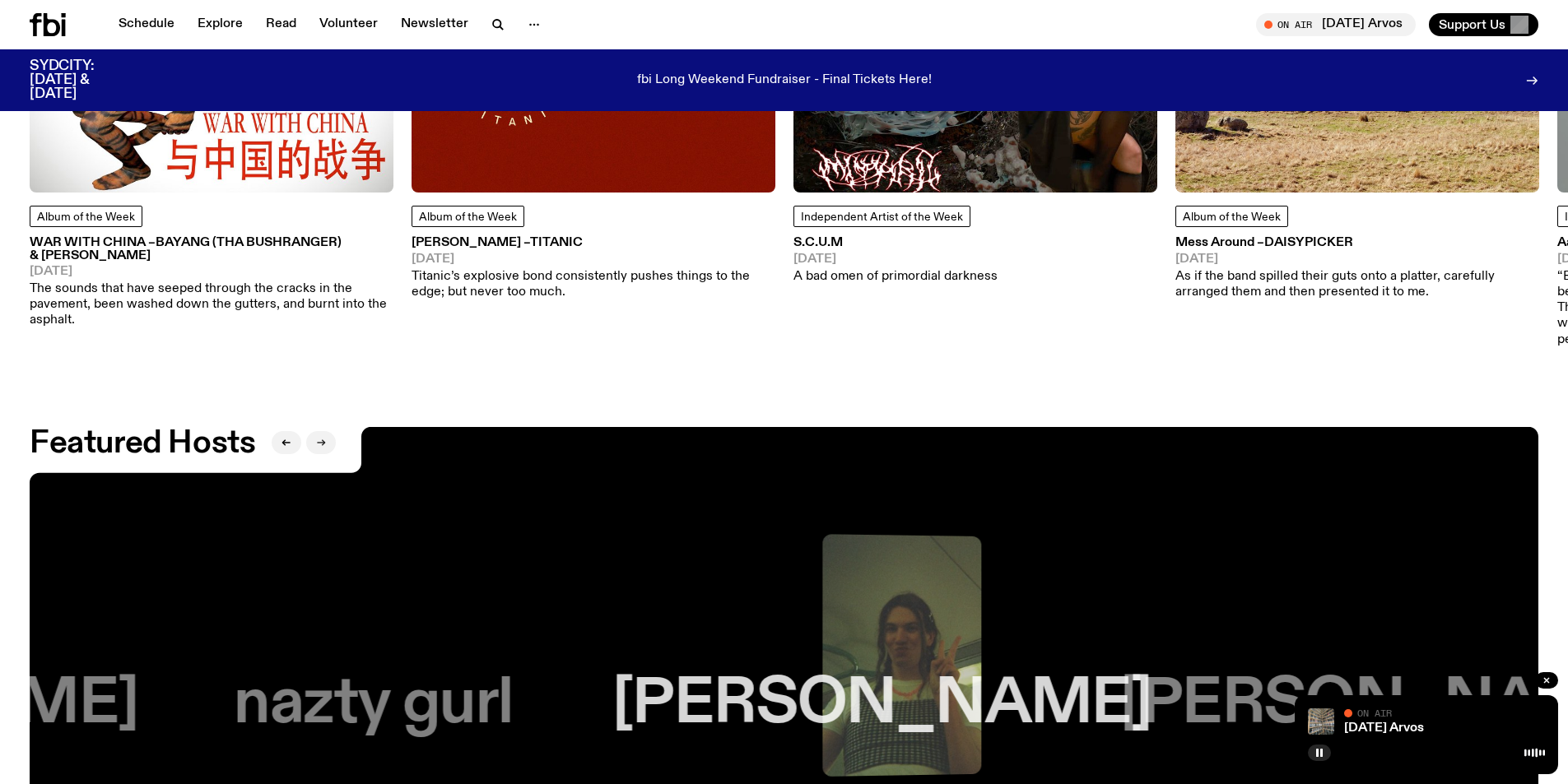
click at [312, 431] on button "button" at bounding box center [320, 443] width 29 height 24
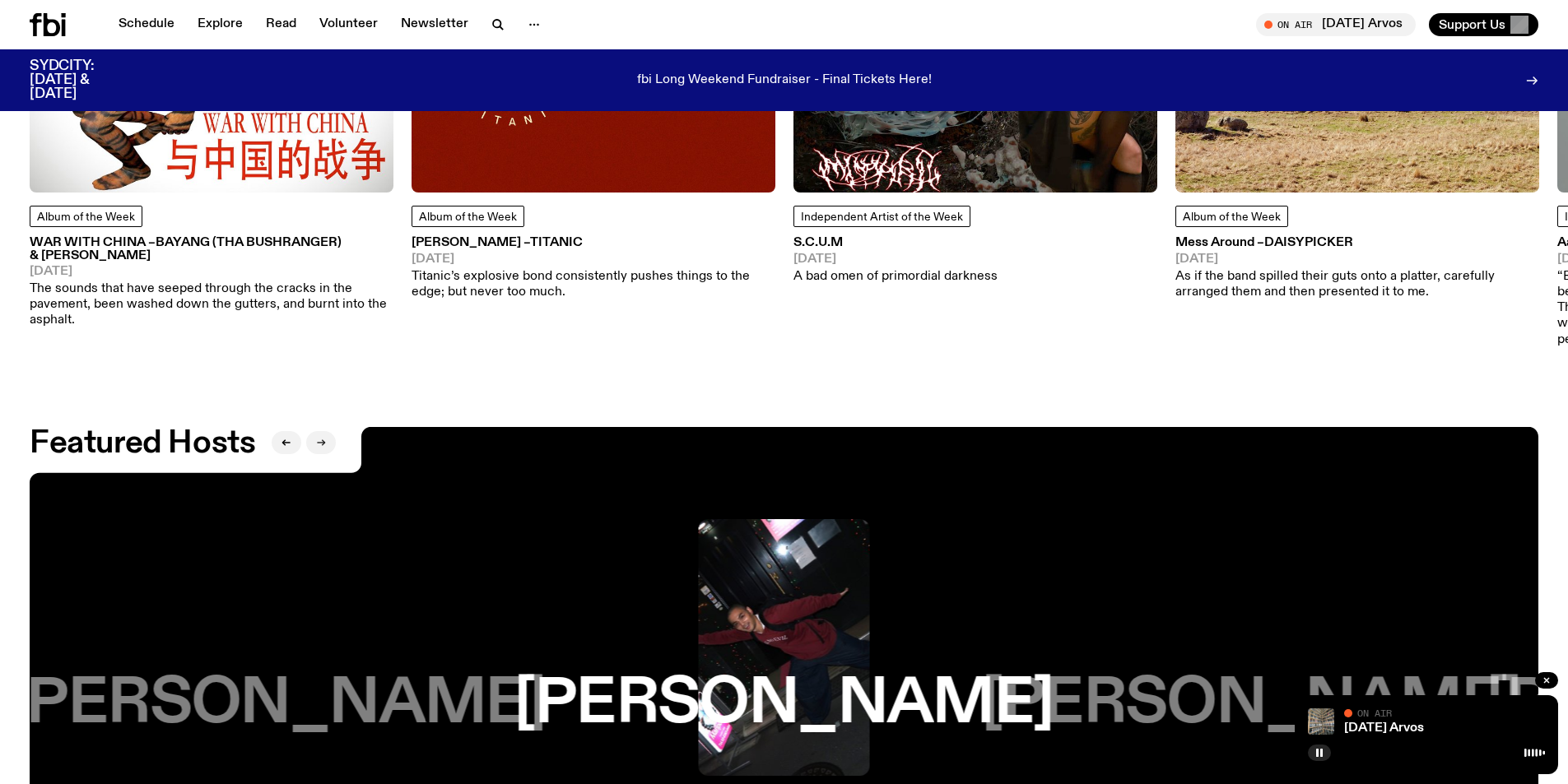
click at [312, 431] on button "button" at bounding box center [320, 443] width 29 height 24
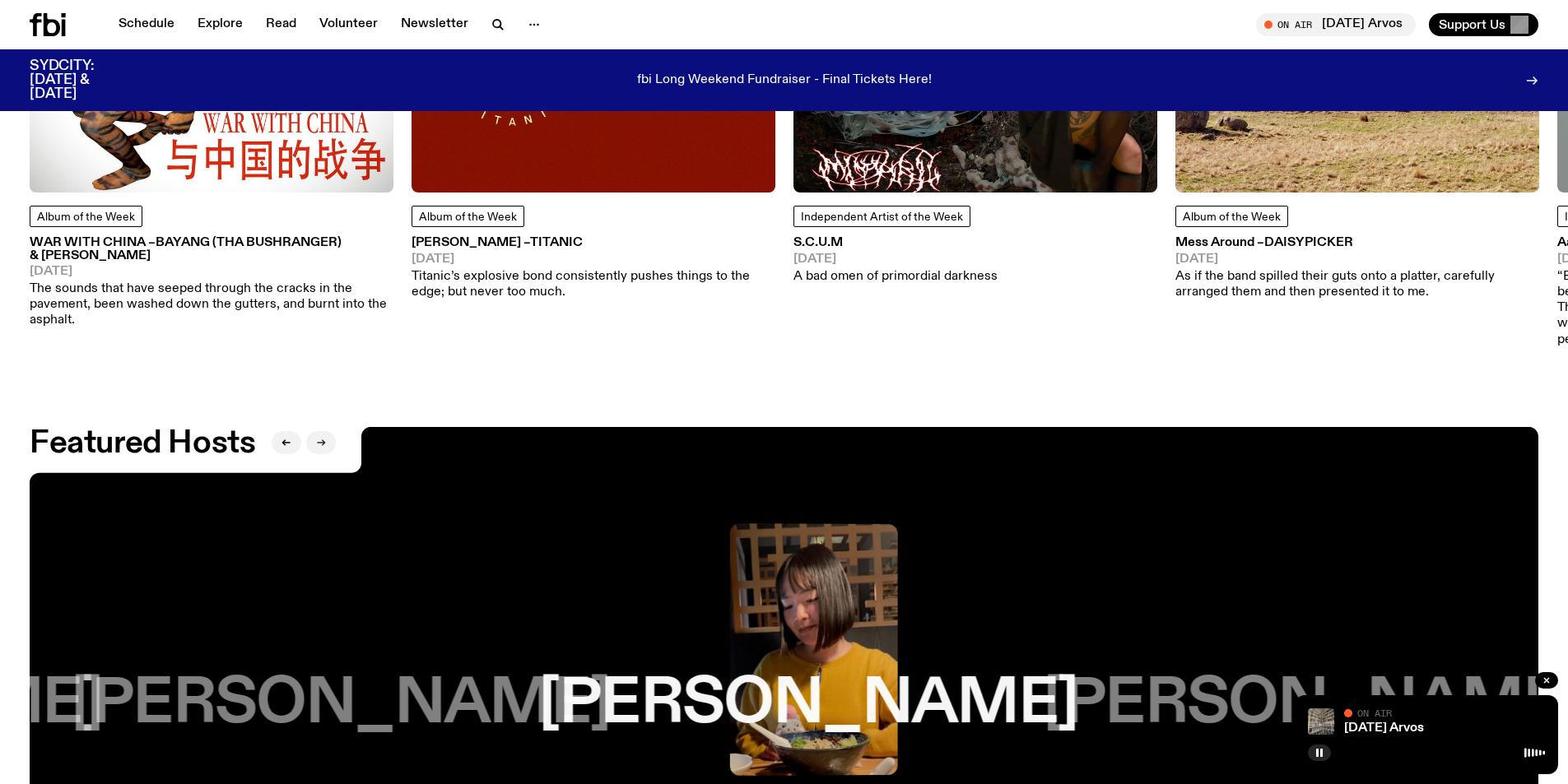
click at [312, 431] on button "button" at bounding box center [320, 443] width 29 height 24
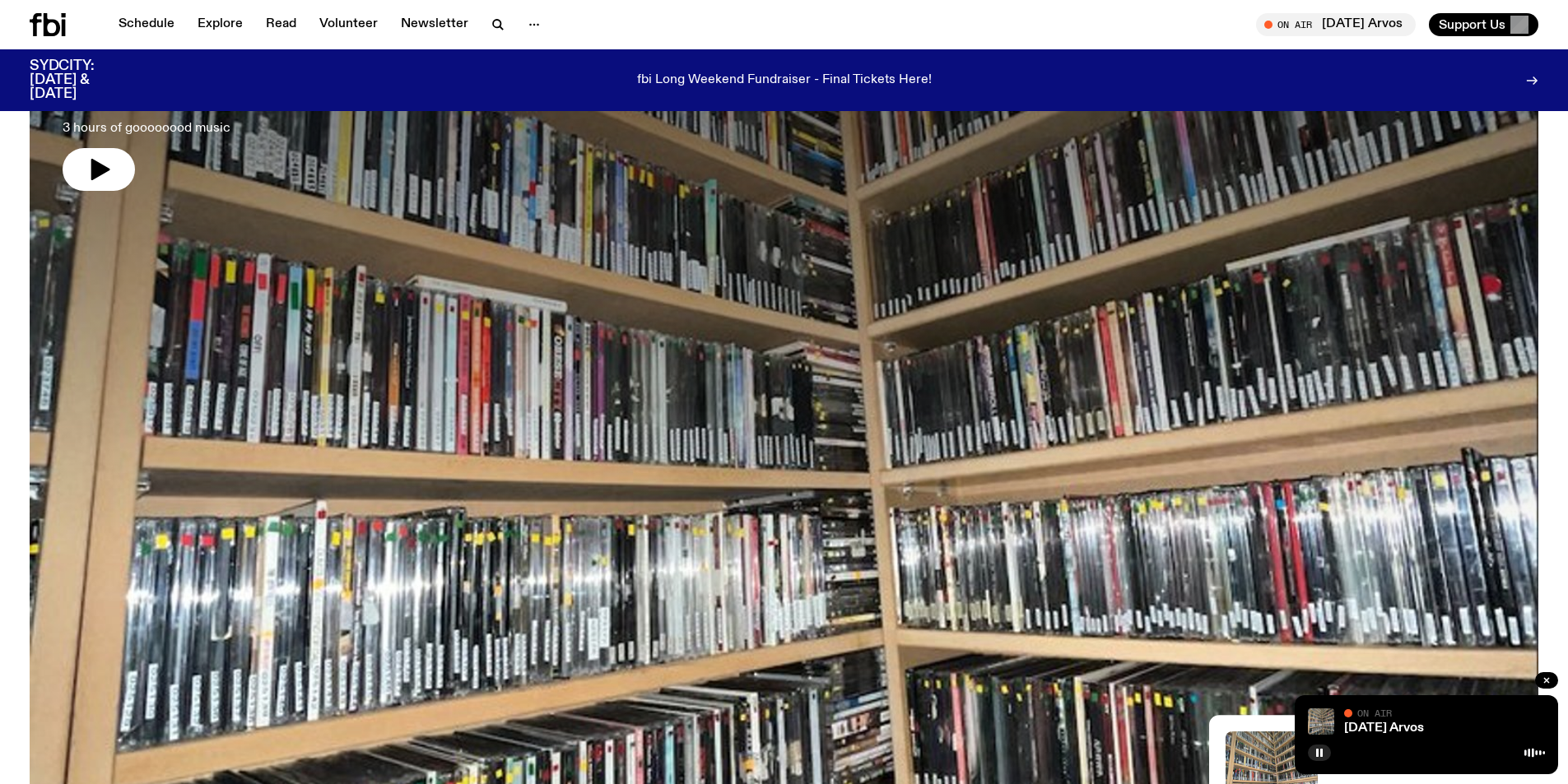
scroll to position [0, 0]
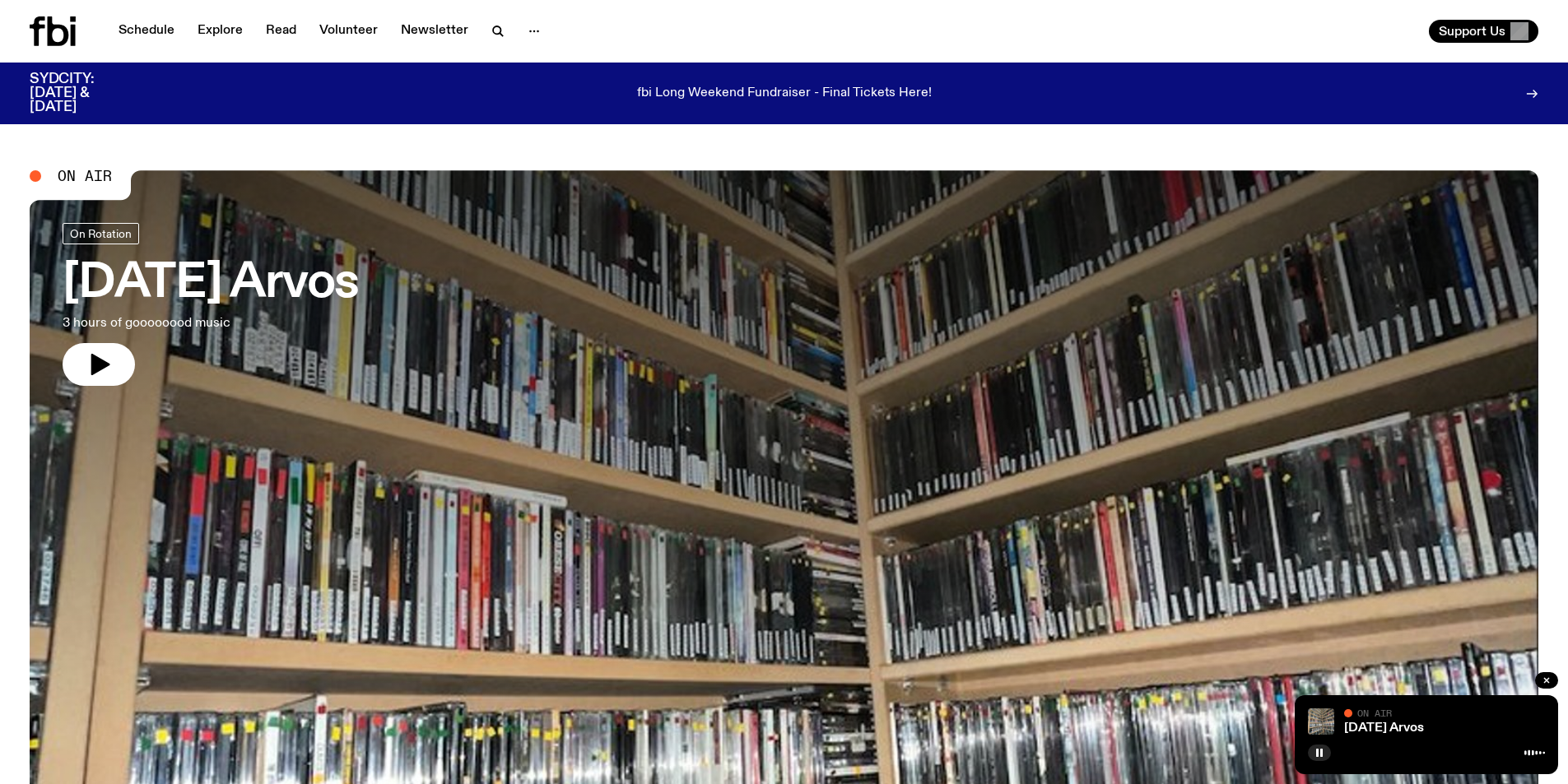
click at [54, 28] on icon at bounding box center [59, 31] width 22 height 29
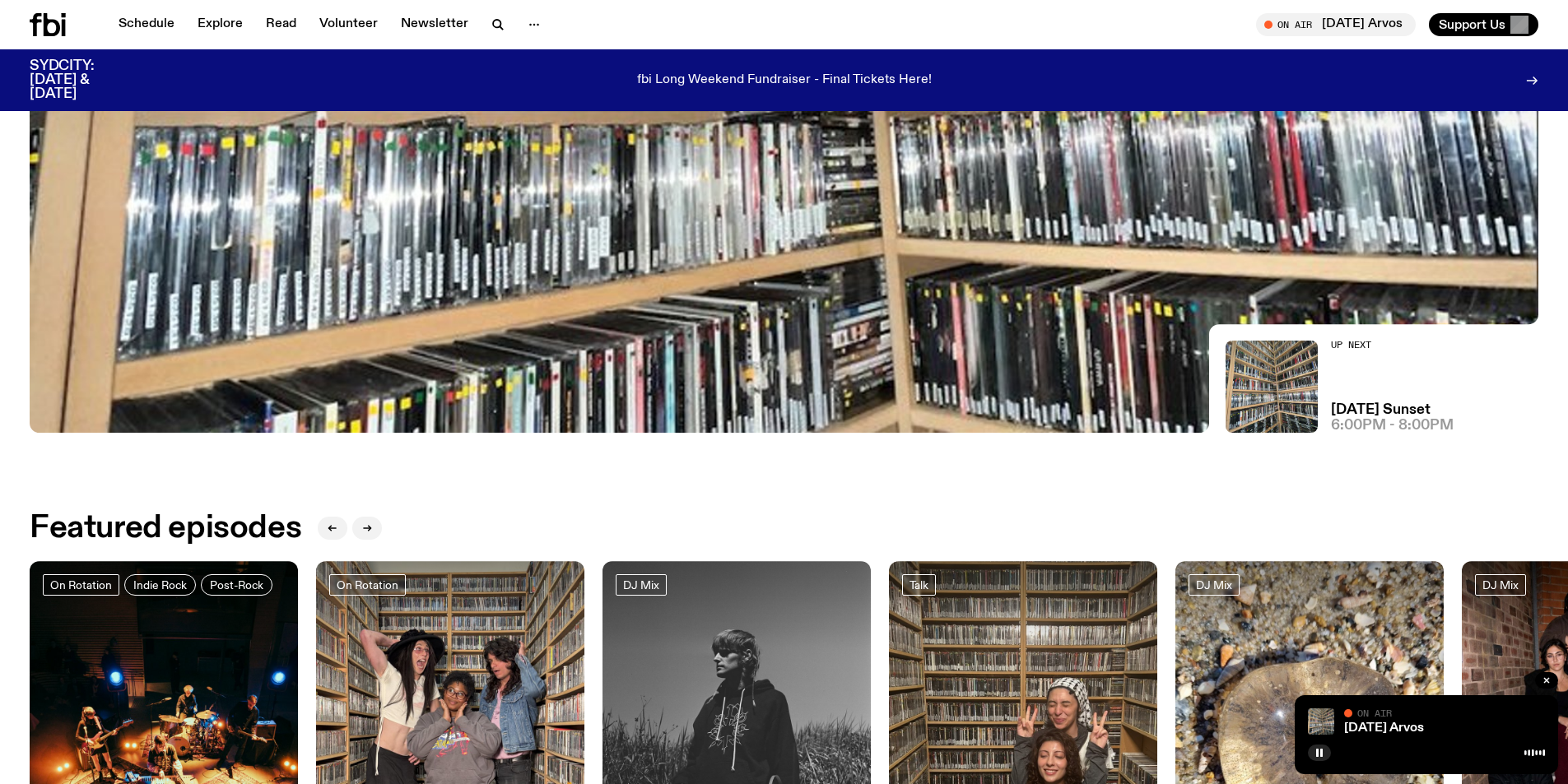
scroll to position [521, 0]
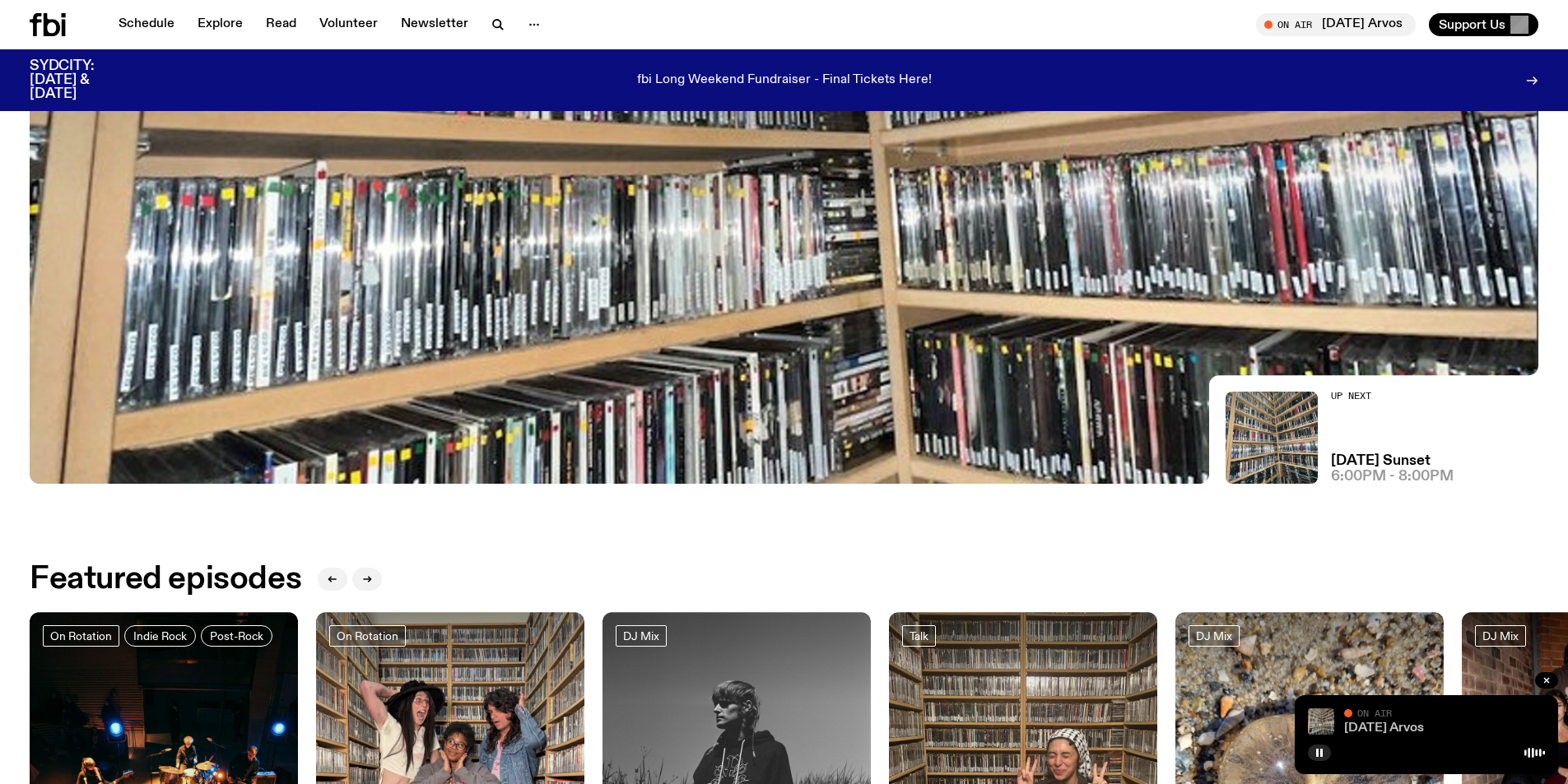
click at [1387, 731] on link "[DATE] Arvos" at bounding box center [1383, 727] width 79 height 13
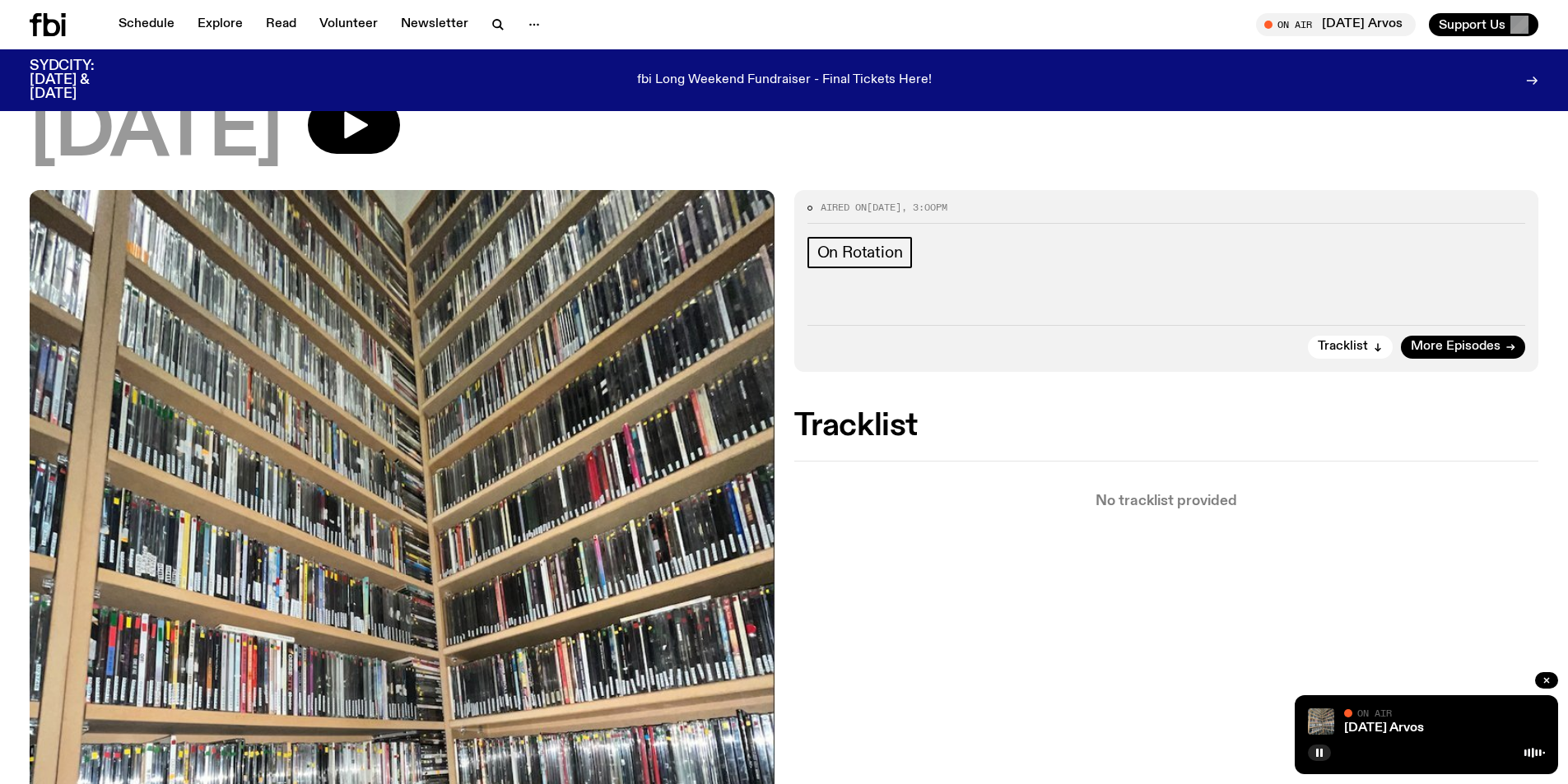
scroll to position [161, 0]
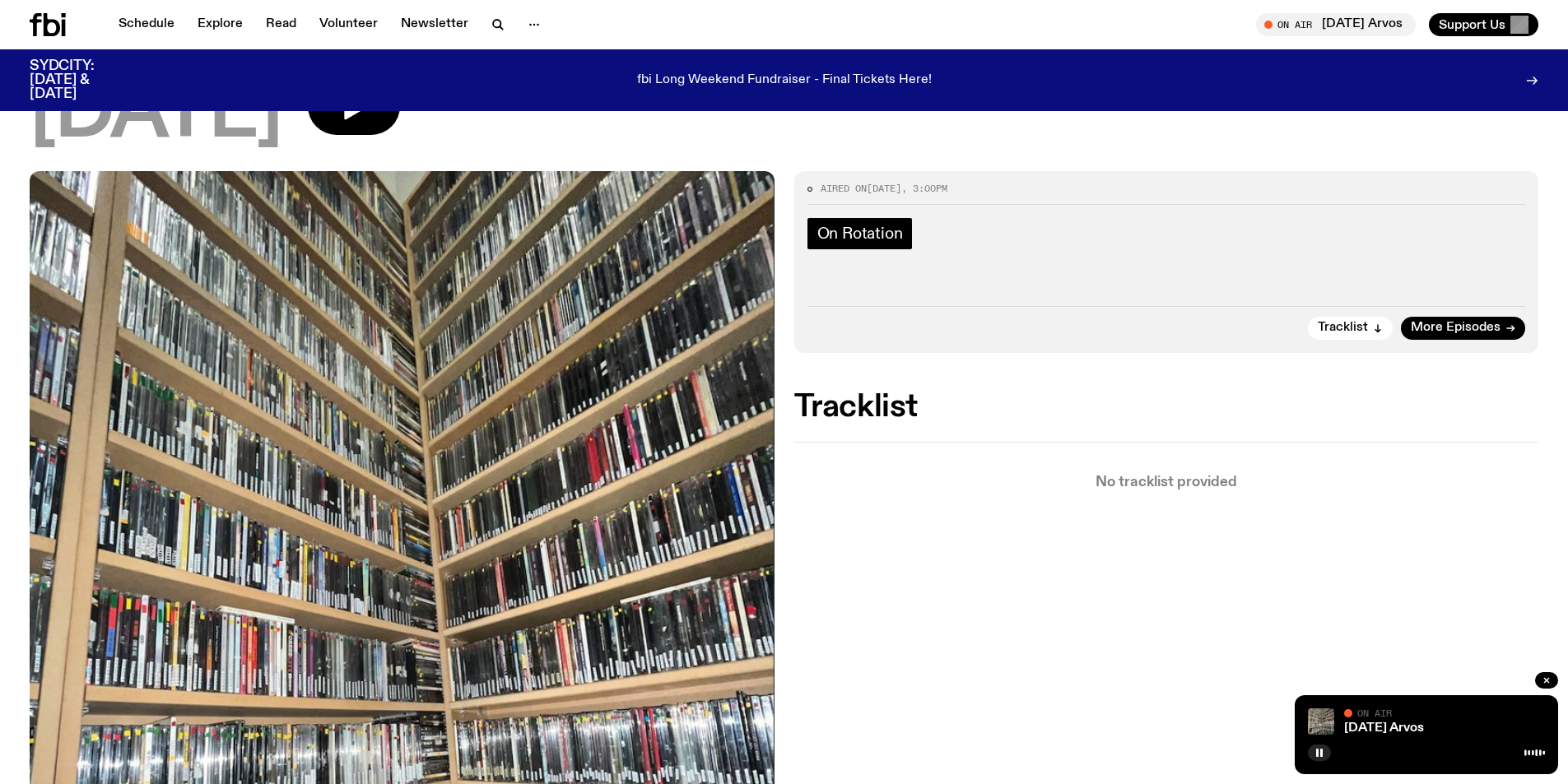
click at [866, 234] on span "On Rotation" at bounding box center [859, 233] width 85 height 18
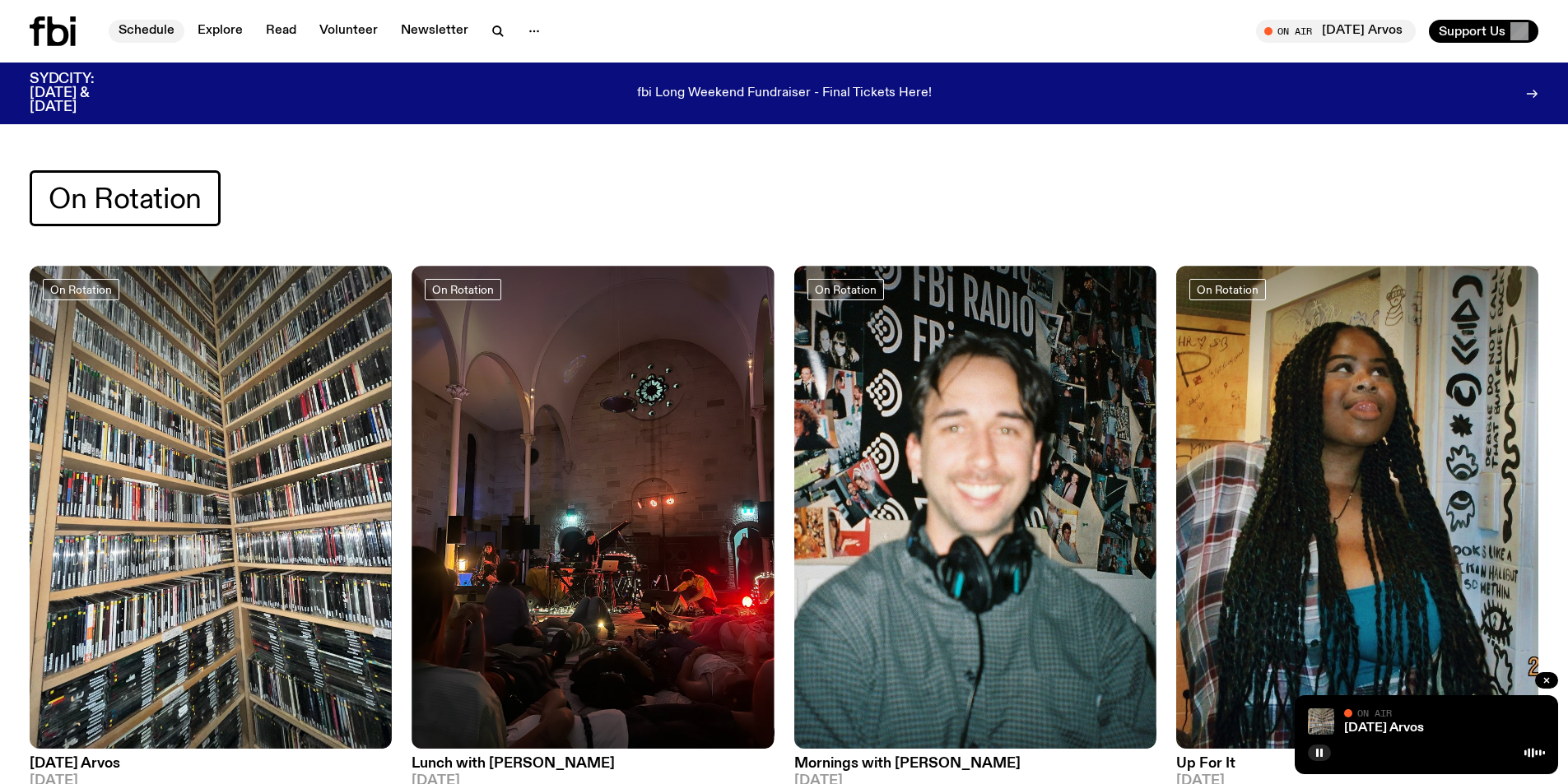
click at [136, 35] on link "Schedule" at bounding box center [146, 31] width 75 height 24
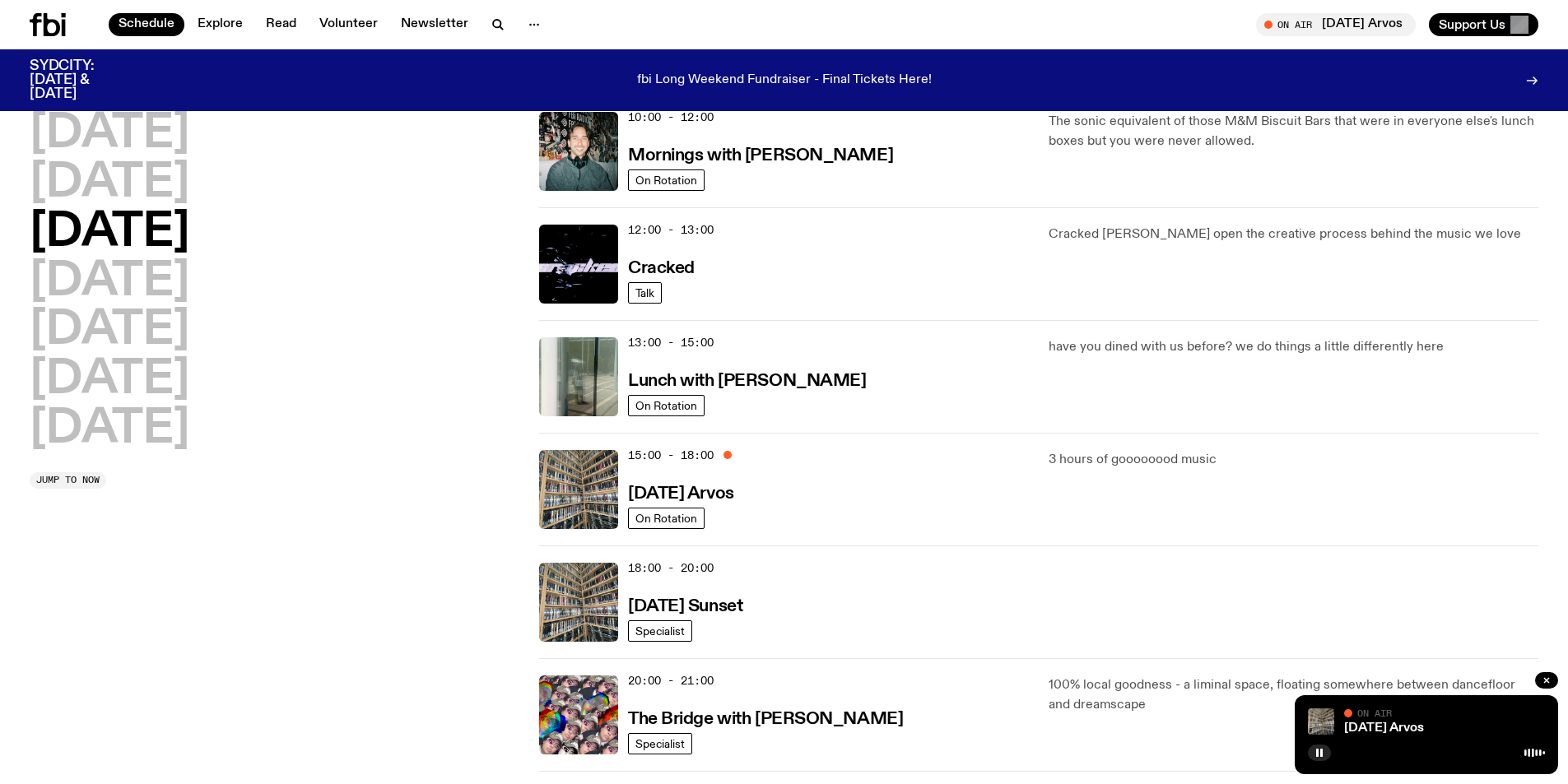
scroll to position [324, 0]
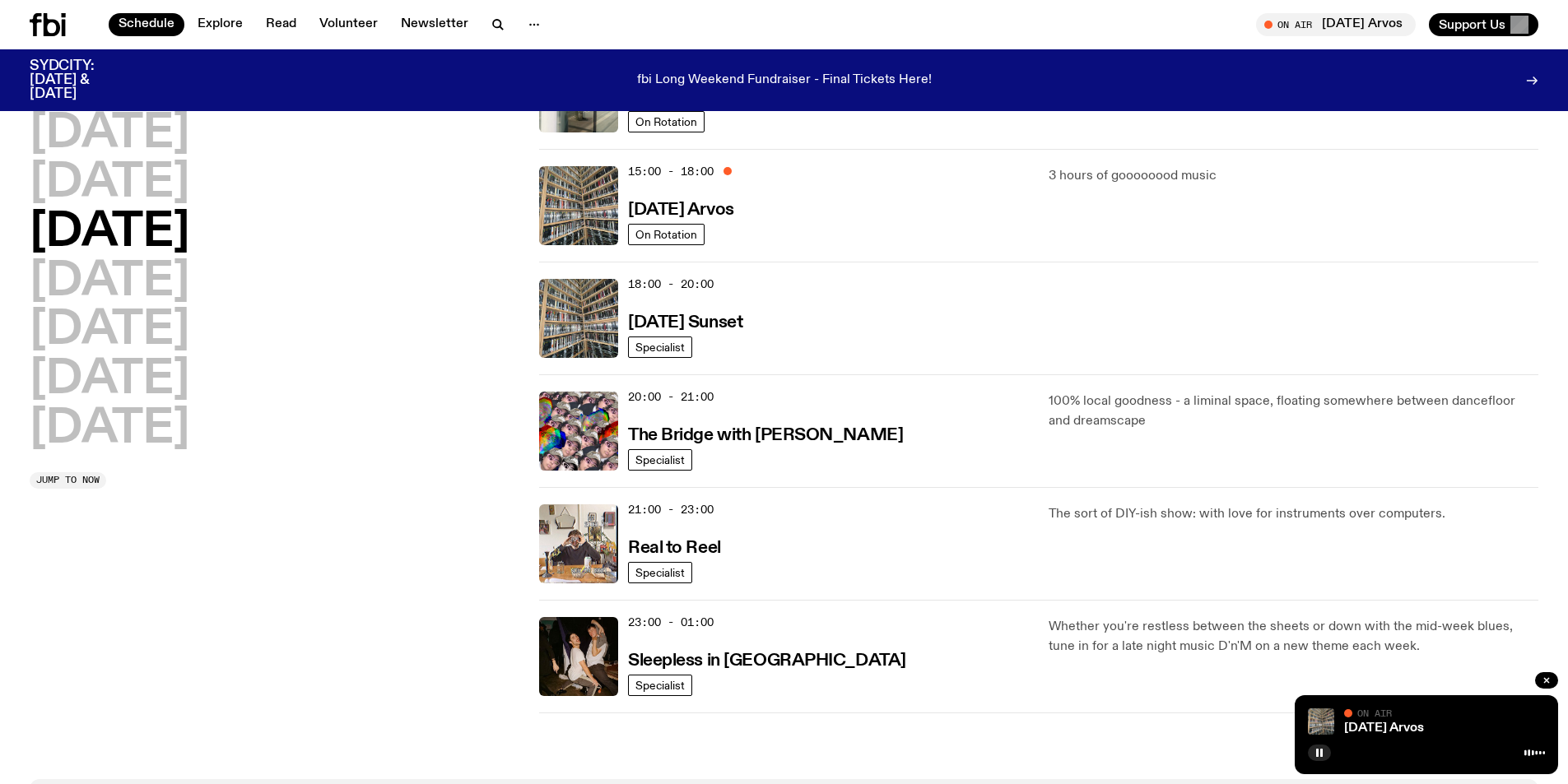
scroll to position [575, 0]
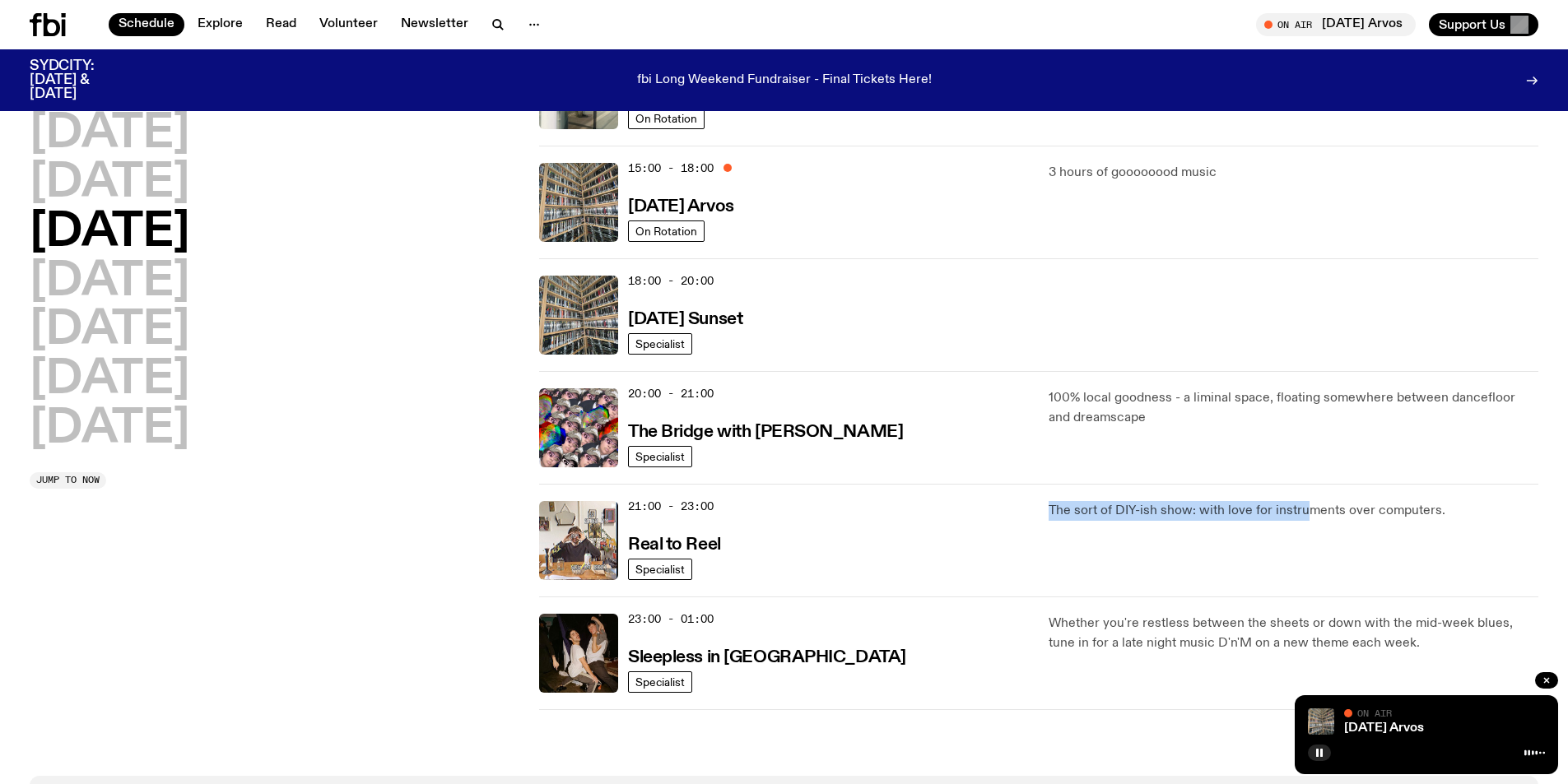
drag, startPoint x: 1050, startPoint y: 511, endPoint x: 1303, endPoint y: 522, distance: 253.2
click at [1303, 522] on div "The sort of DIY-ish show: with love for instruments over computers." at bounding box center [1294, 540] width 490 height 79
click at [390, 669] on div "[DATE] [DATE] [DATE] [DATE] [DATE] [DATE] [DATE] Jump to now" at bounding box center [274, 145] width 490 height 1128
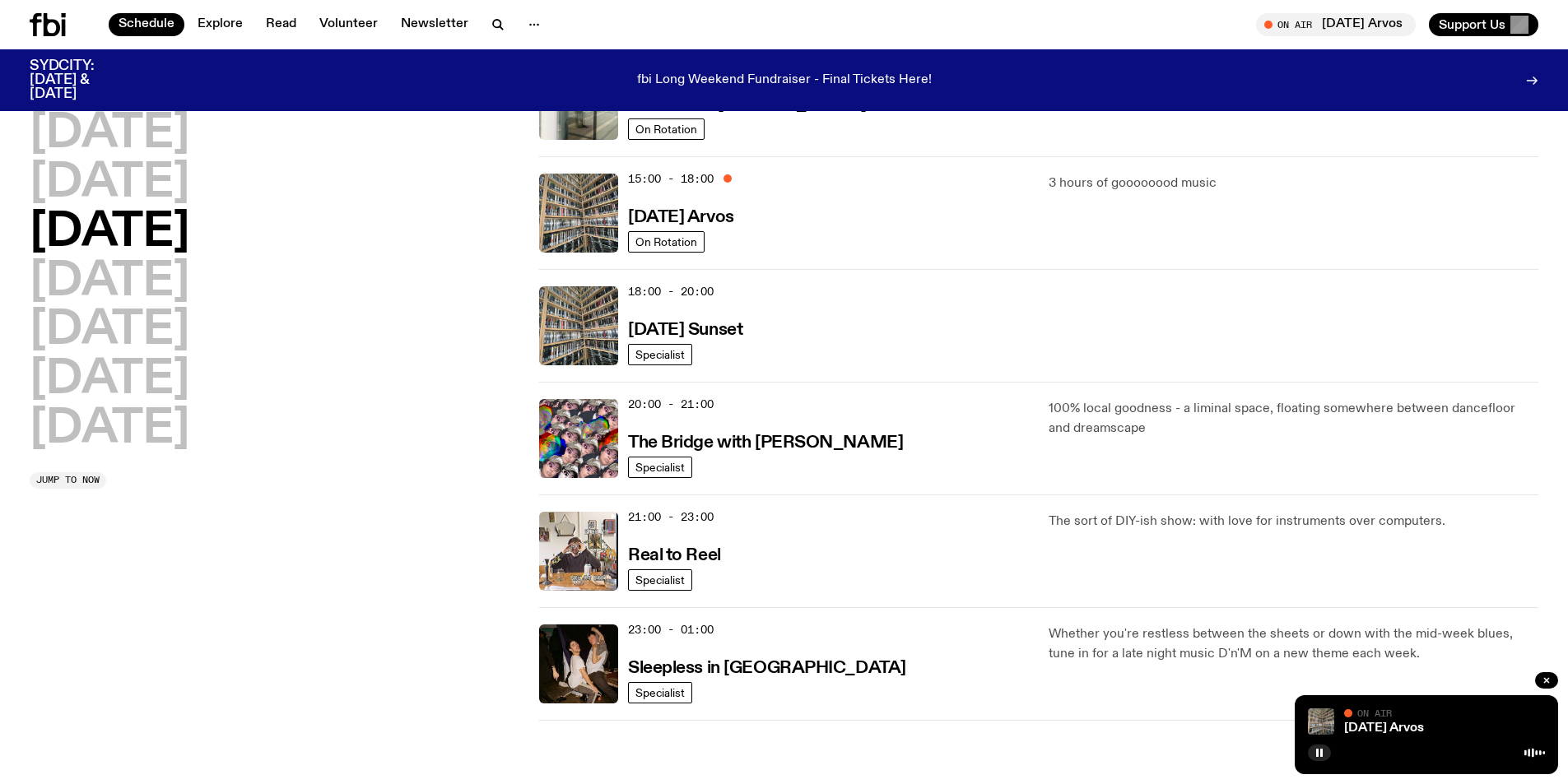
scroll to position [565, 0]
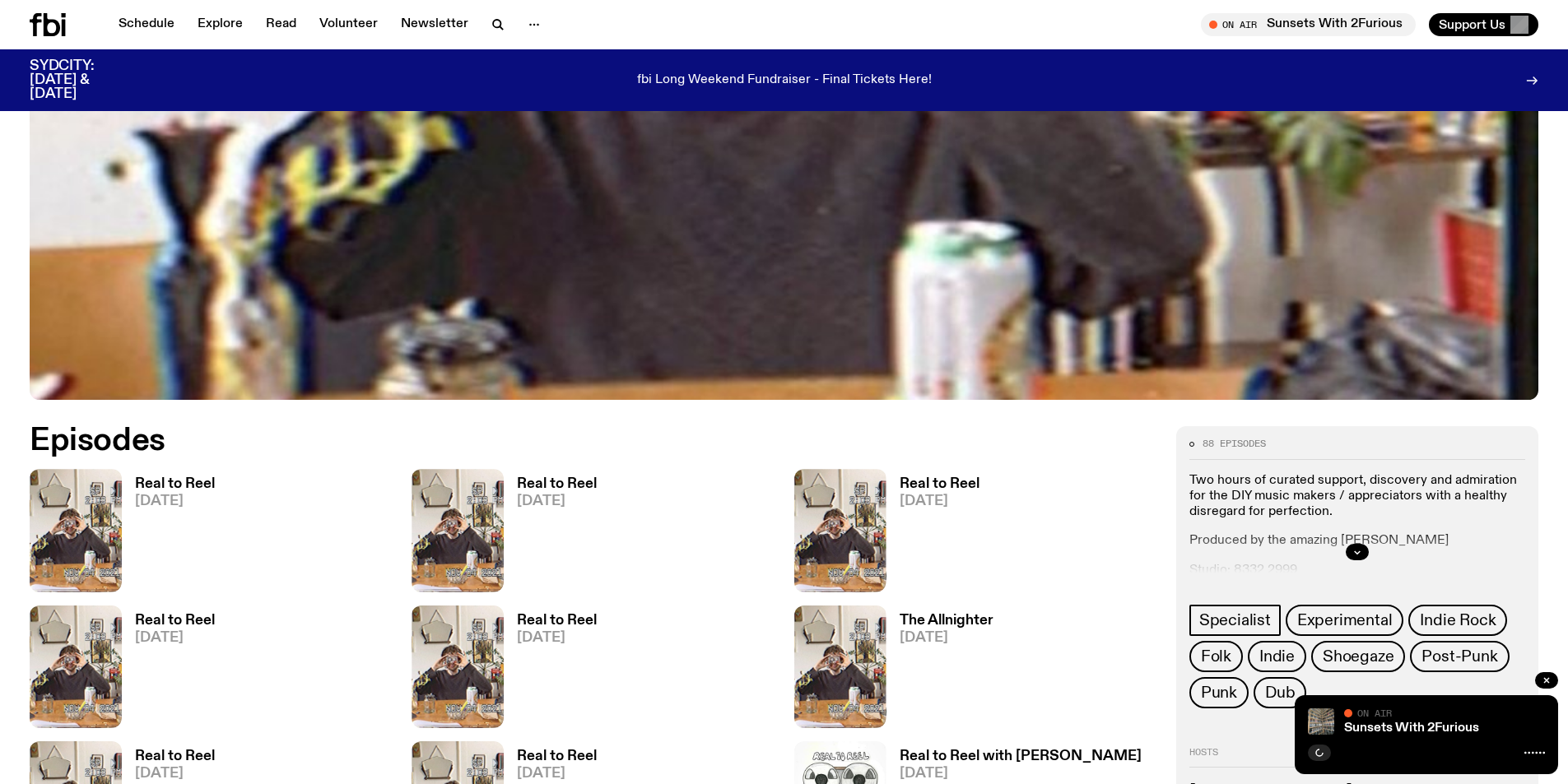
scroll to position [978, 0]
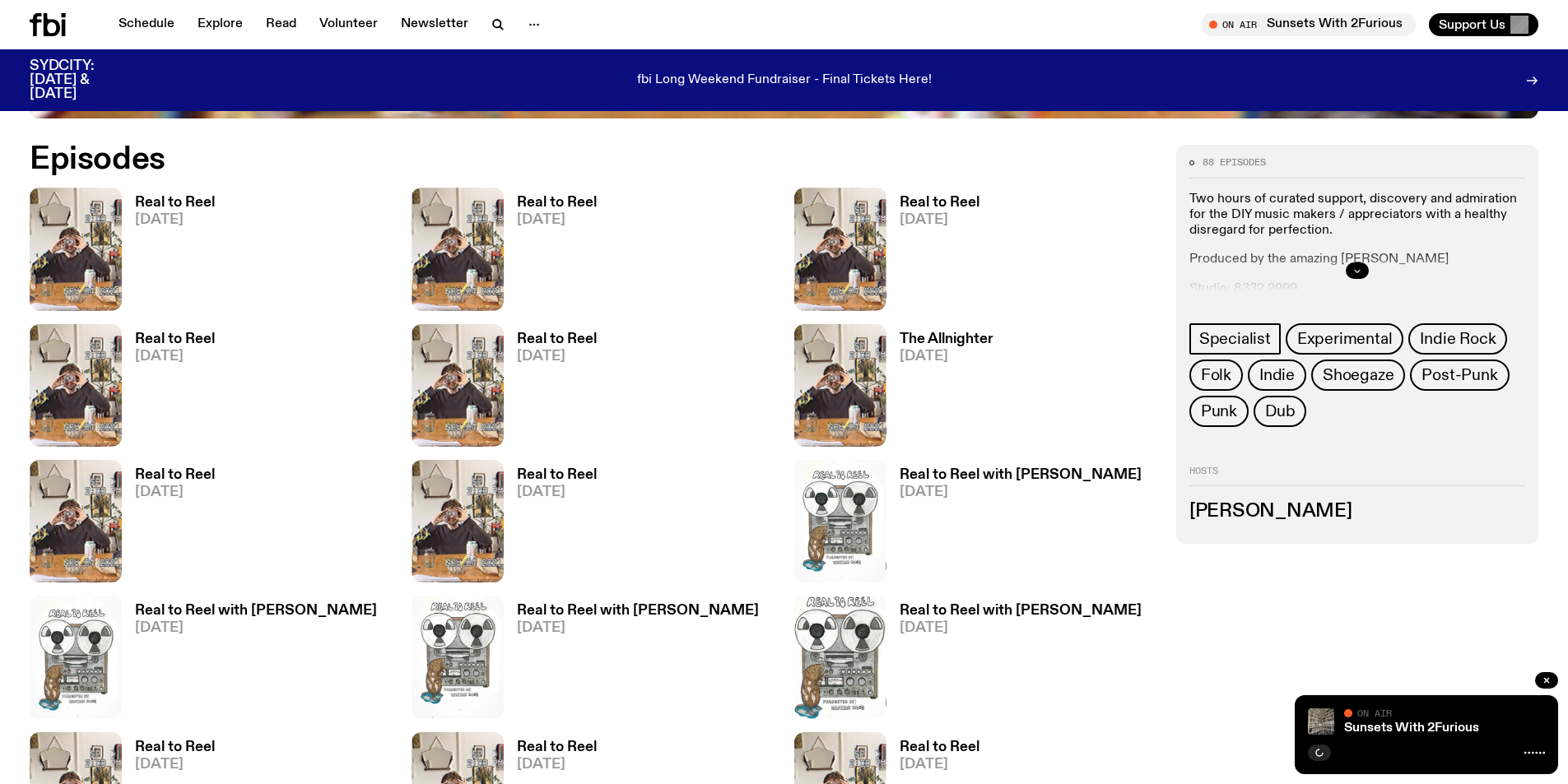
click at [1358, 272] on icon "button" at bounding box center [1357, 270] width 10 height 10
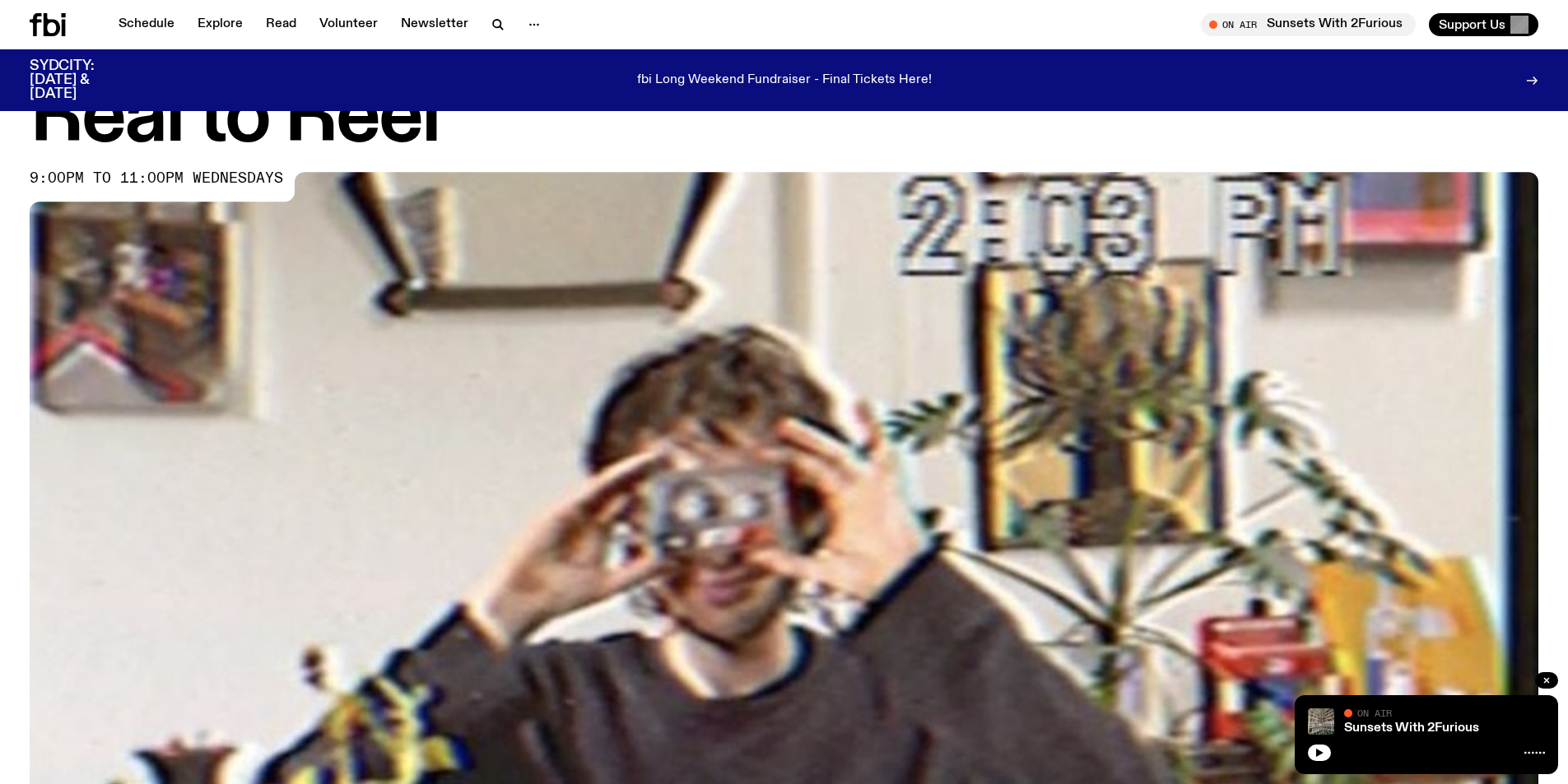
scroll to position [73, 0]
